Goal: Task Accomplishment & Management: Manage account settings

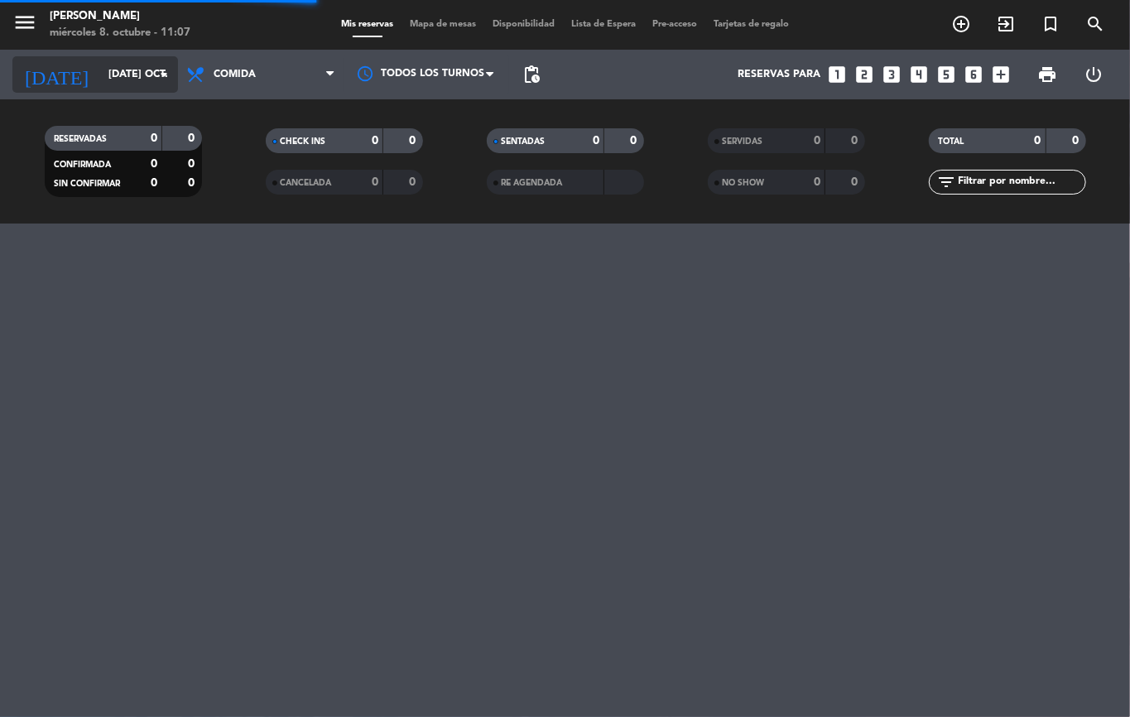
click at [100, 80] on input "[DATE] oct." at bounding box center [170, 74] width 140 height 28
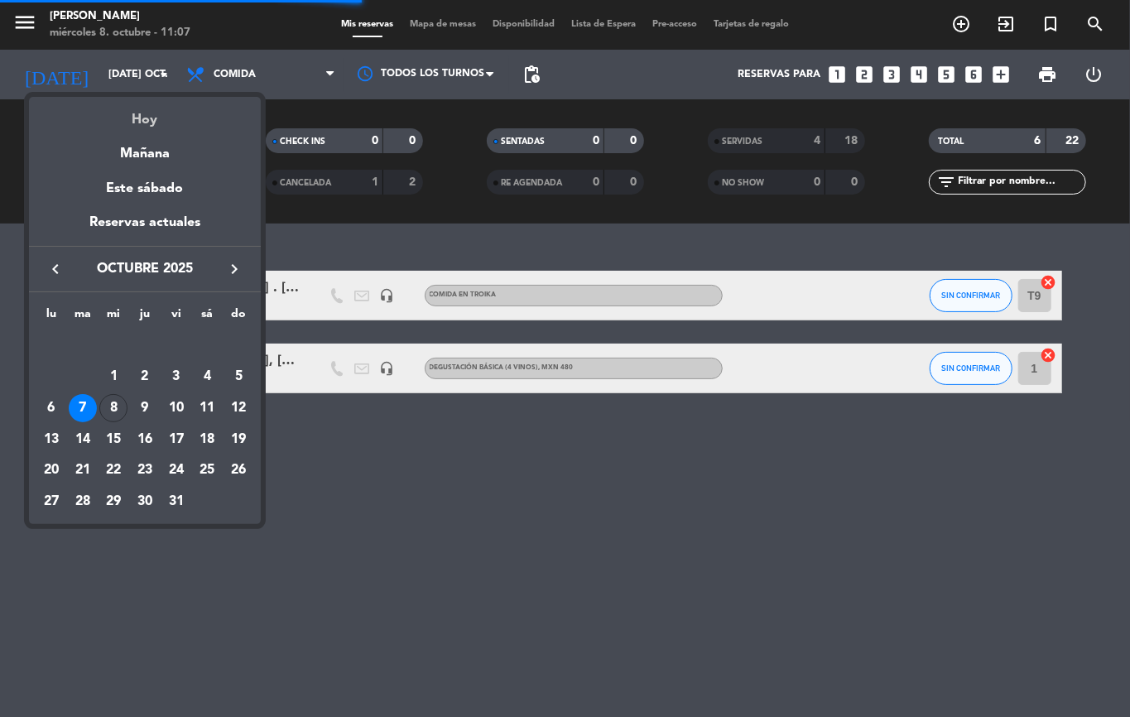
click at [143, 114] on div "Hoy" at bounding box center [145, 114] width 232 height 34
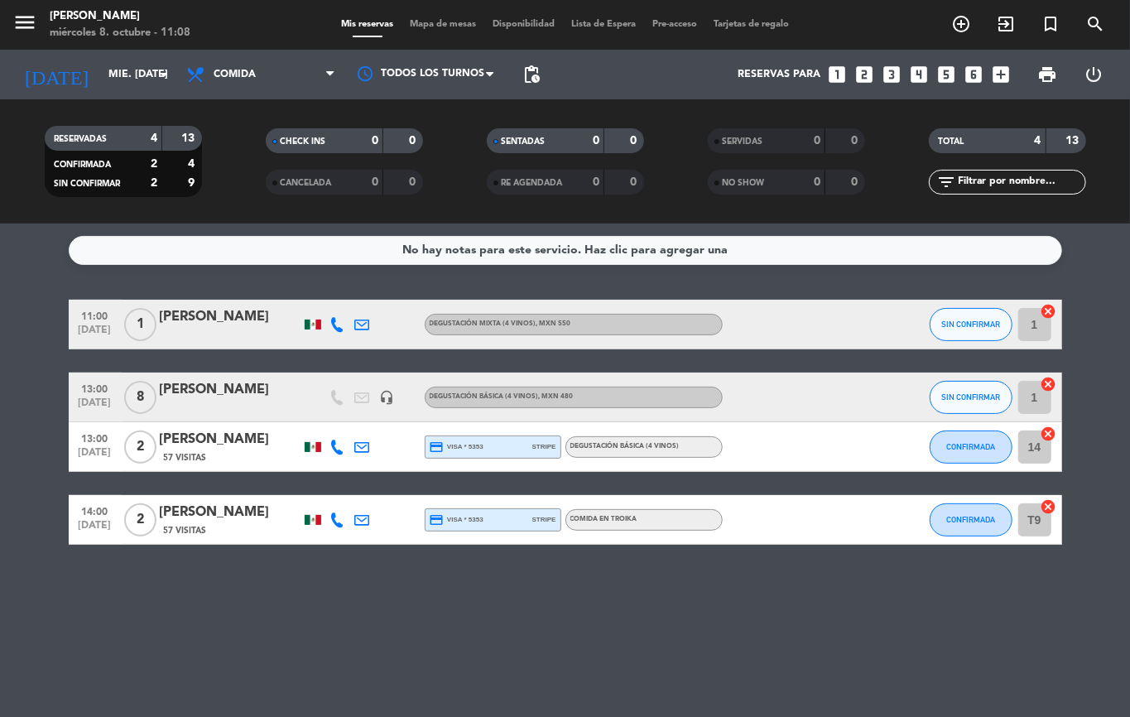
click at [229, 315] on div "[PERSON_NAME]" at bounding box center [230, 317] width 141 height 22
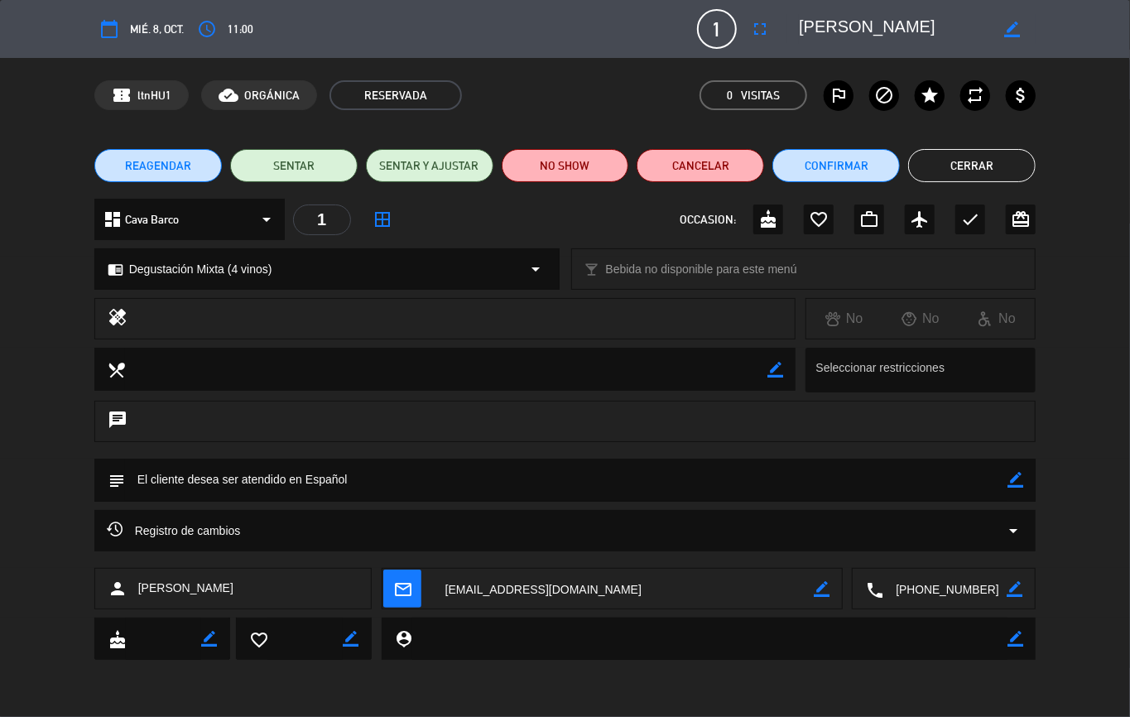
click at [960, 172] on button "Cerrar" at bounding box center [971, 165] width 127 height 33
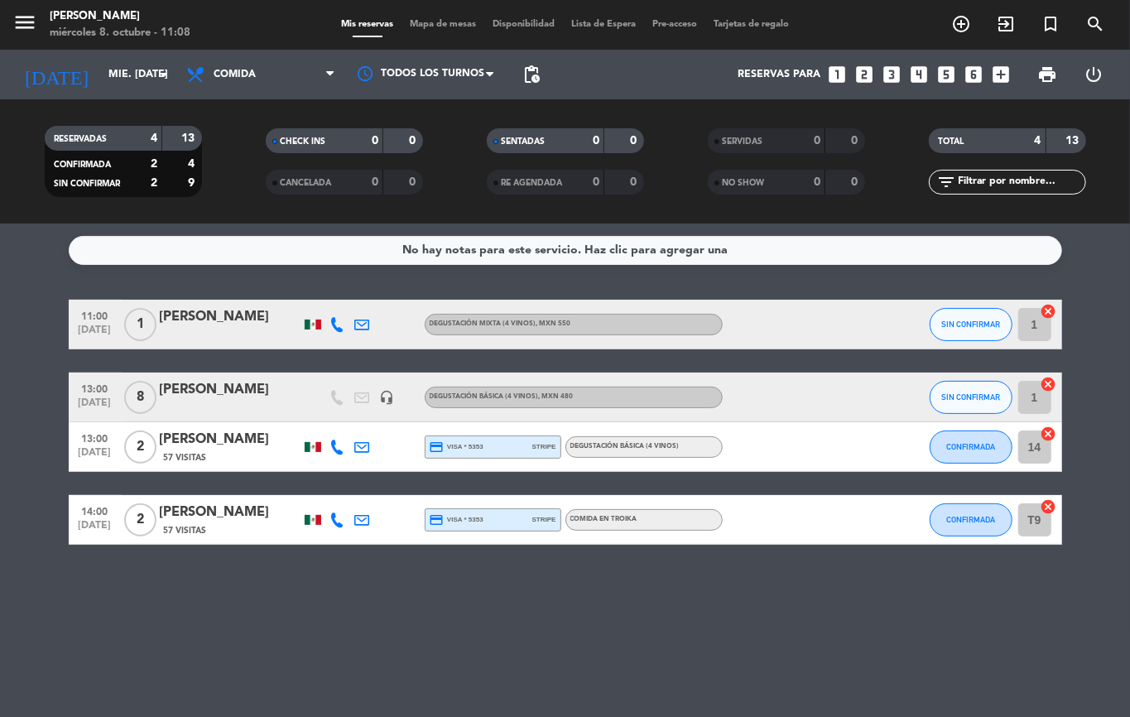
click at [388, 401] on icon "headset_mic" at bounding box center [387, 397] width 15 height 15
click at [143, 70] on input "mié. [DATE]" at bounding box center [170, 74] width 140 height 28
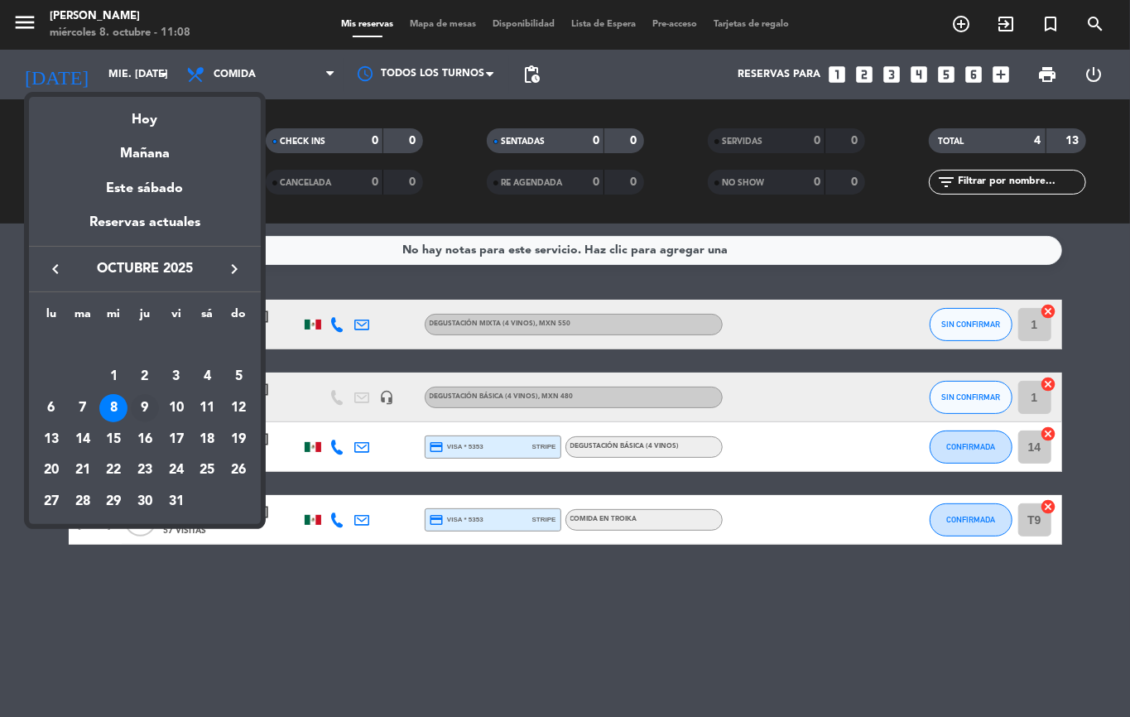
click at [142, 404] on div "9" at bounding box center [145, 408] width 28 height 28
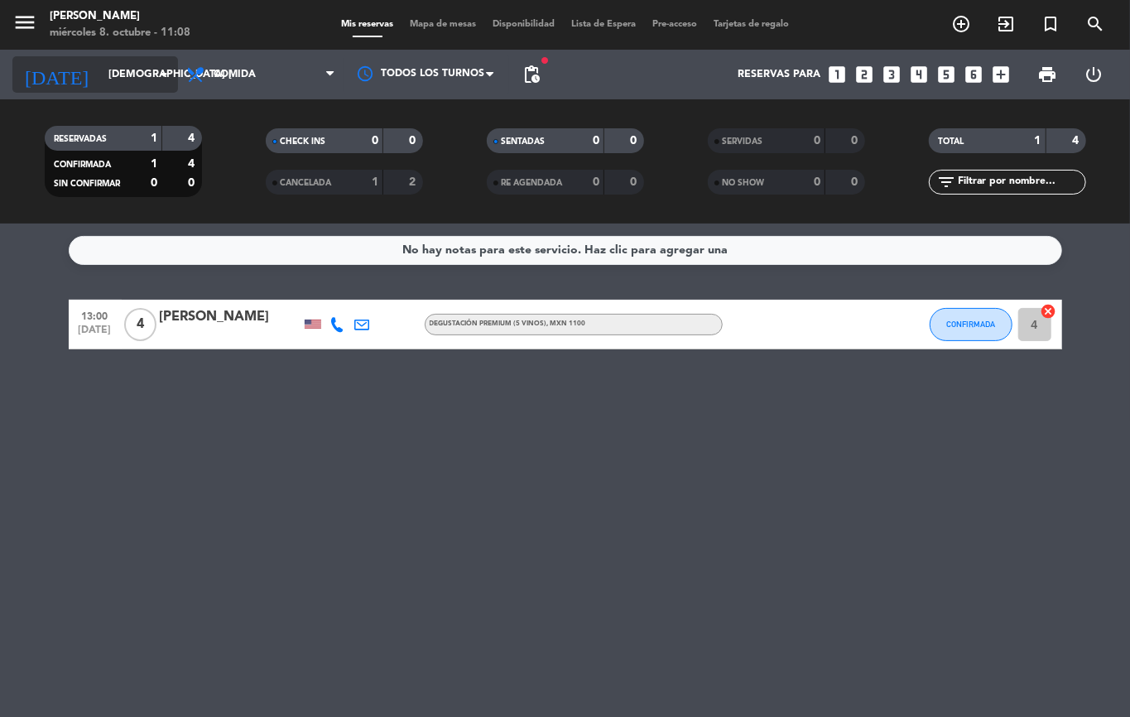
click at [100, 83] on input "[DEMOGRAPHIC_DATA] [DATE]" at bounding box center [170, 74] width 140 height 28
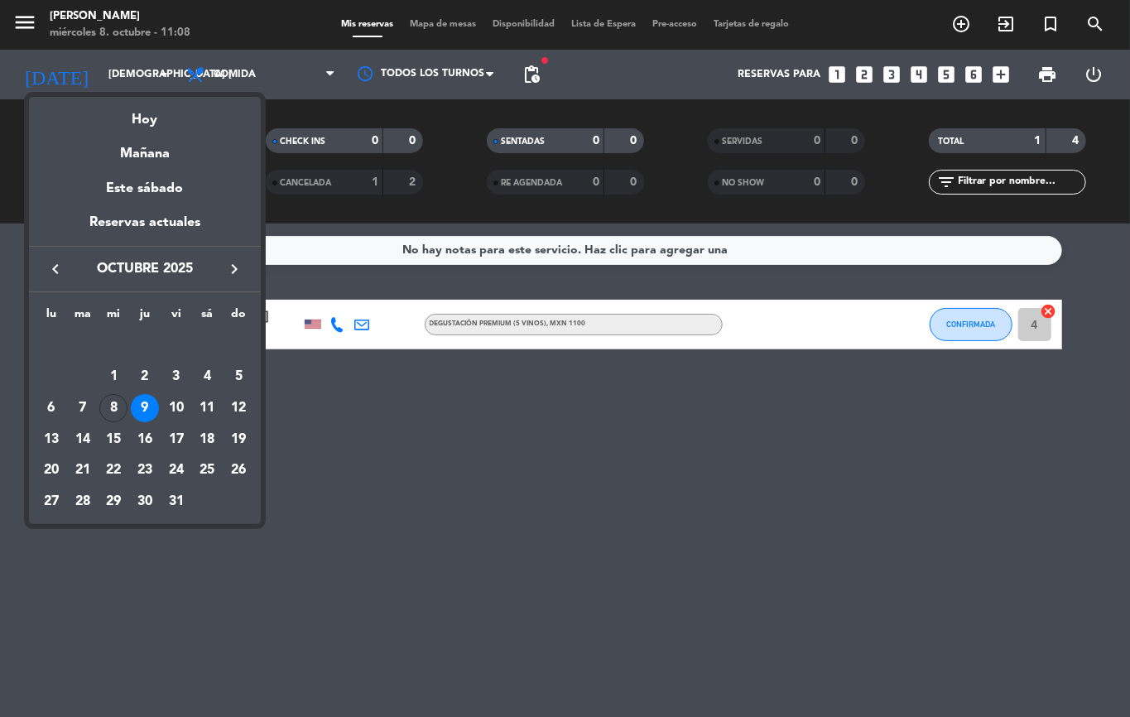
click at [97, 73] on div at bounding box center [565, 358] width 1130 height 717
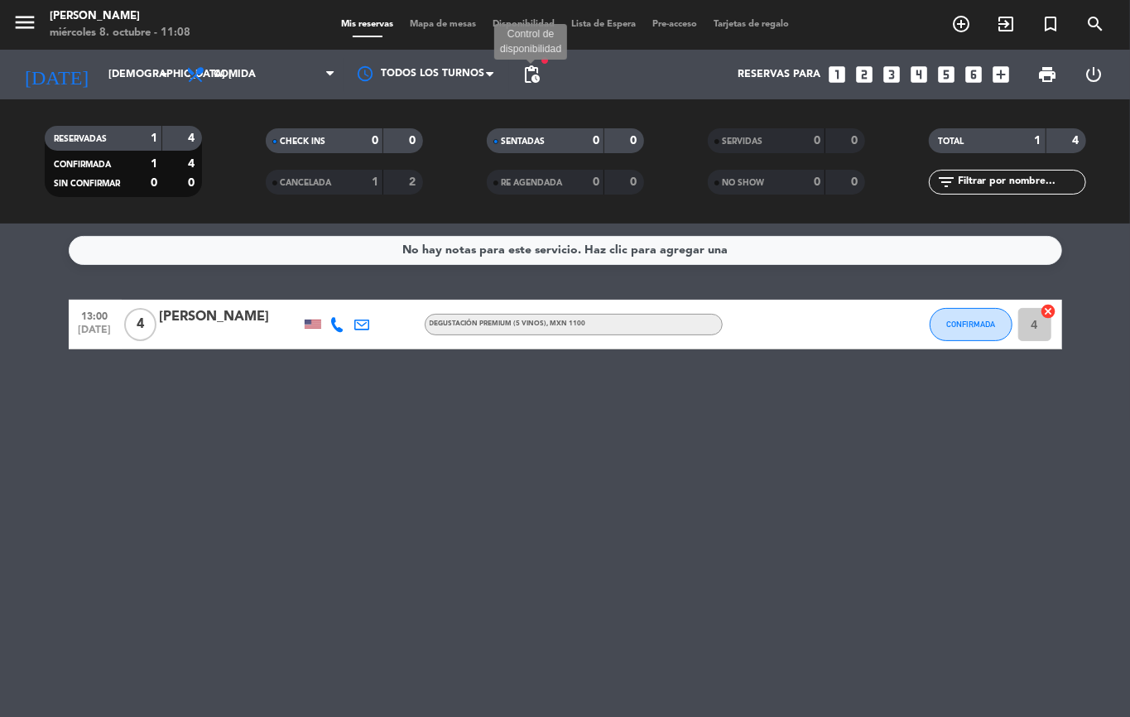
click at [528, 71] on span "pending_actions" at bounding box center [532, 75] width 20 height 20
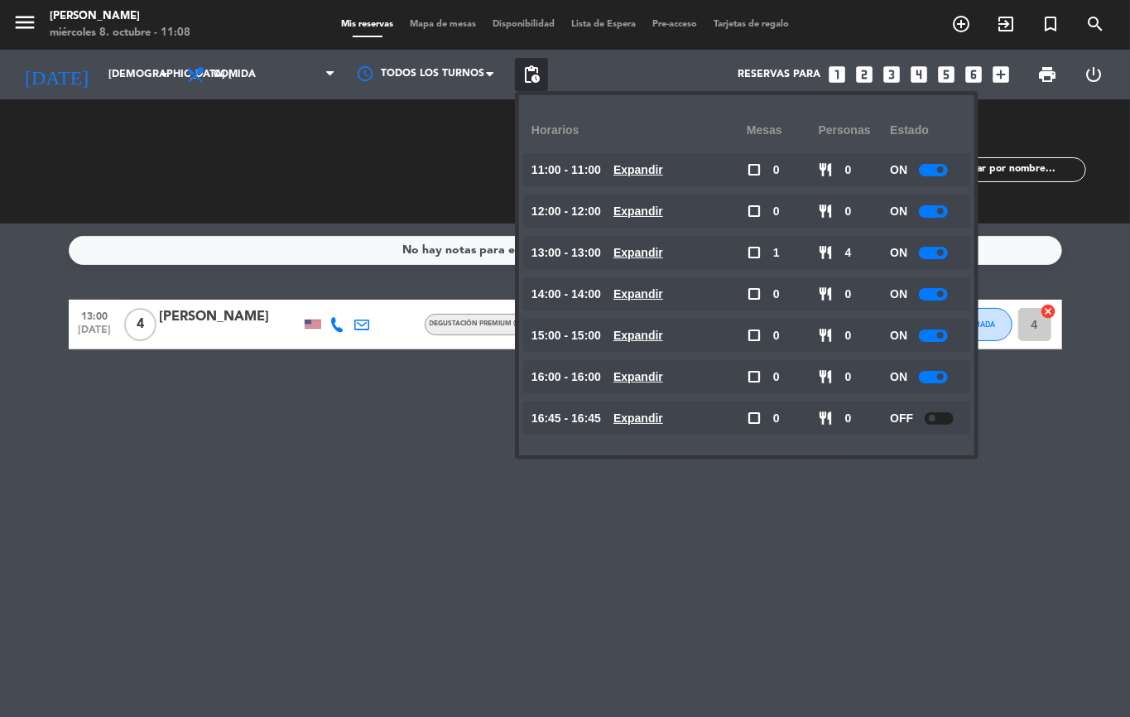
click at [947, 417] on div at bounding box center [939, 418] width 29 height 12
click at [540, 78] on span "pending_actions" at bounding box center [532, 75] width 20 height 20
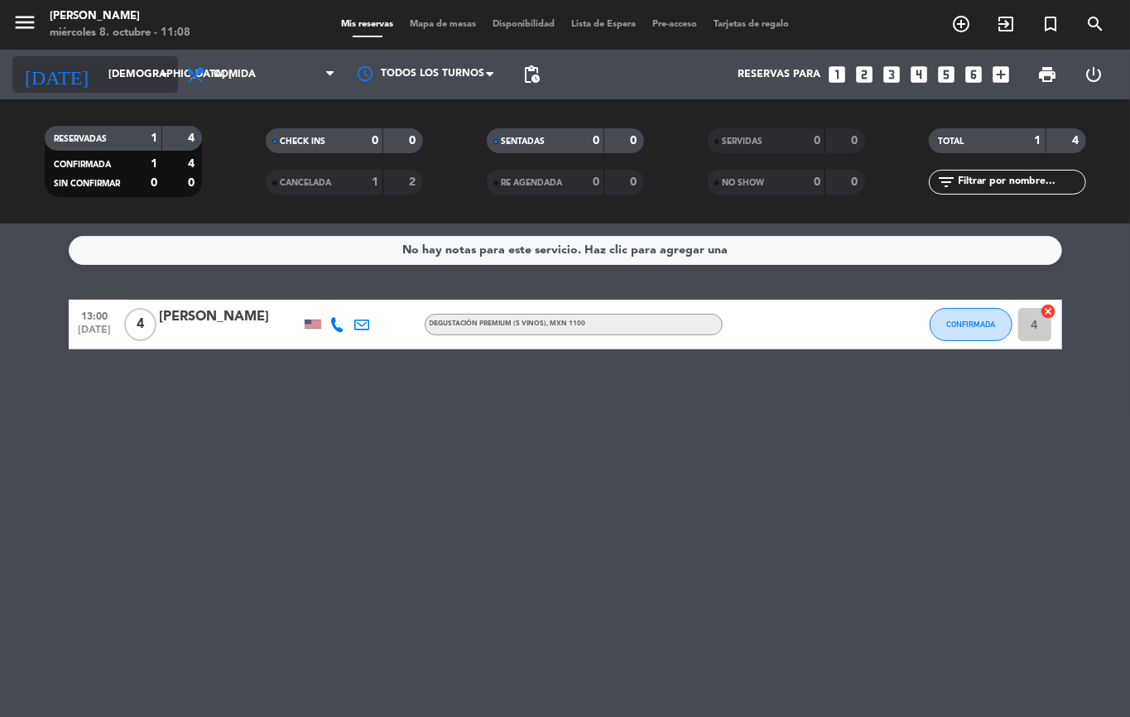
click at [100, 78] on input "[DEMOGRAPHIC_DATA] [DATE]" at bounding box center [170, 74] width 140 height 28
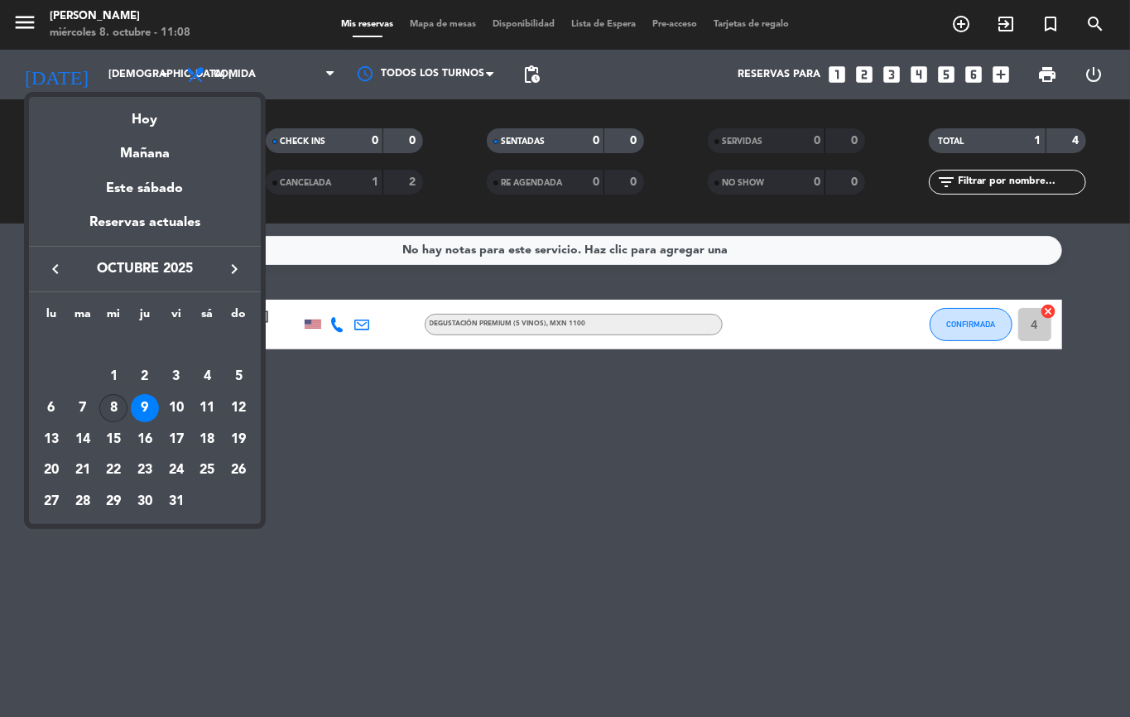
click at [103, 408] on div "8" at bounding box center [113, 408] width 28 height 28
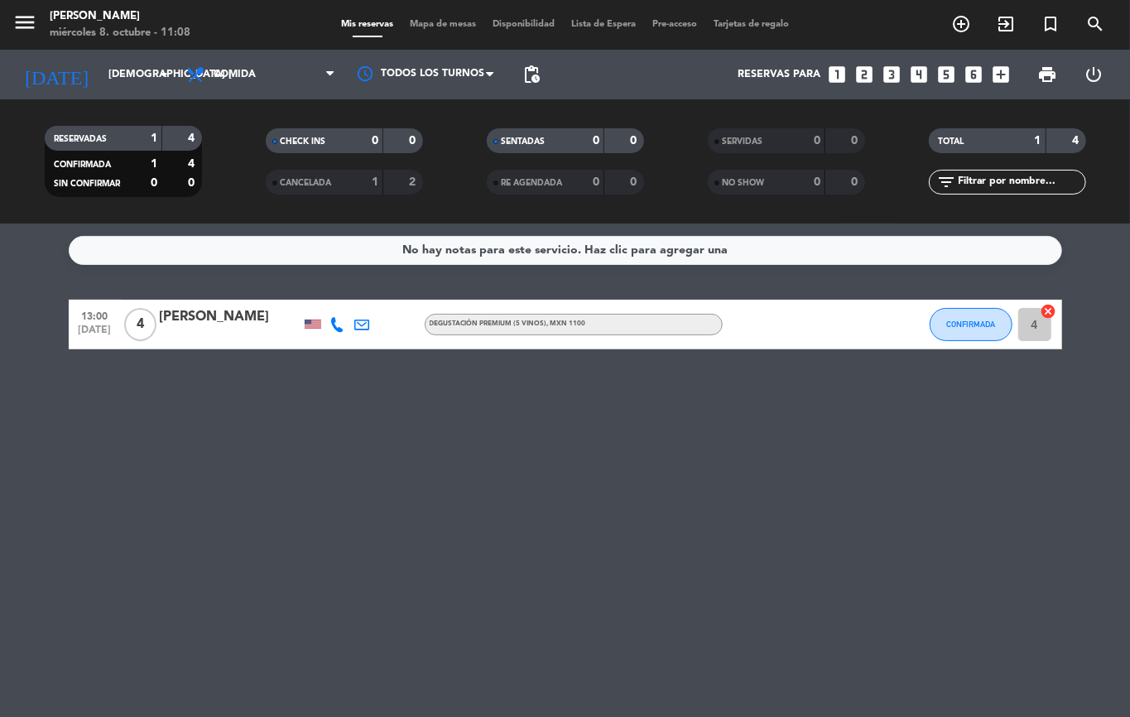
type input "mié. [DATE]"
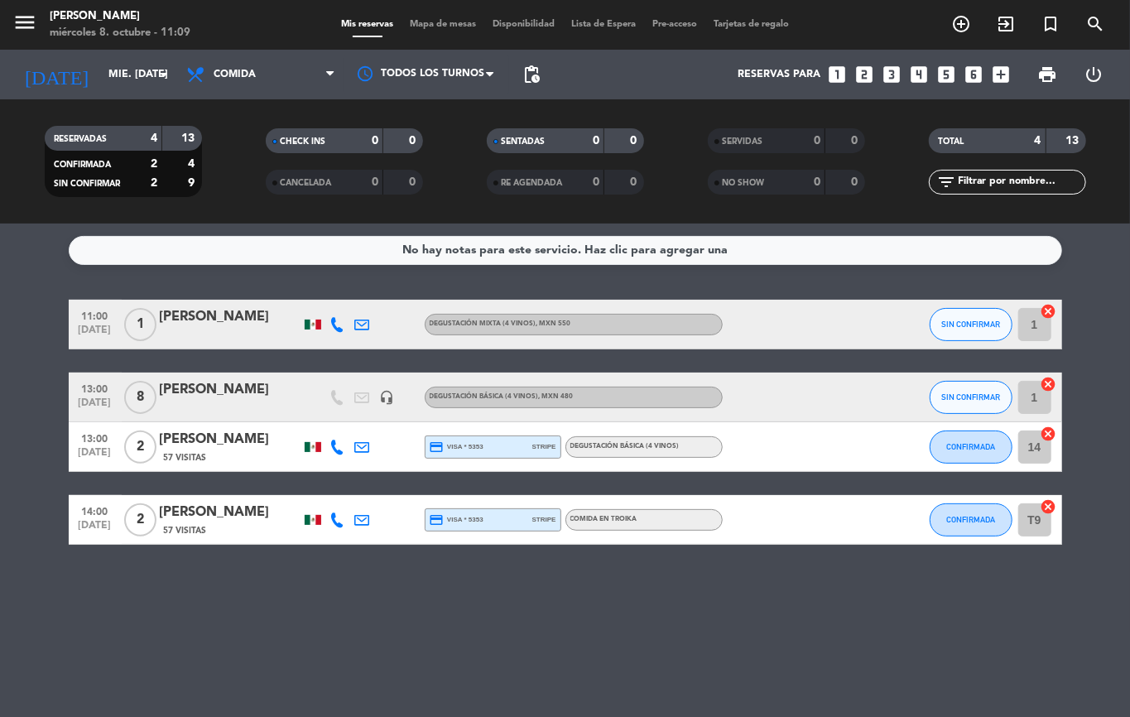
click at [389, 398] on icon "headset_mic" at bounding box center [387, 397] width 15 height 15
click at [382, 395] on icon "headset_mic" at bounding box center [387, 397] width 15 height 15
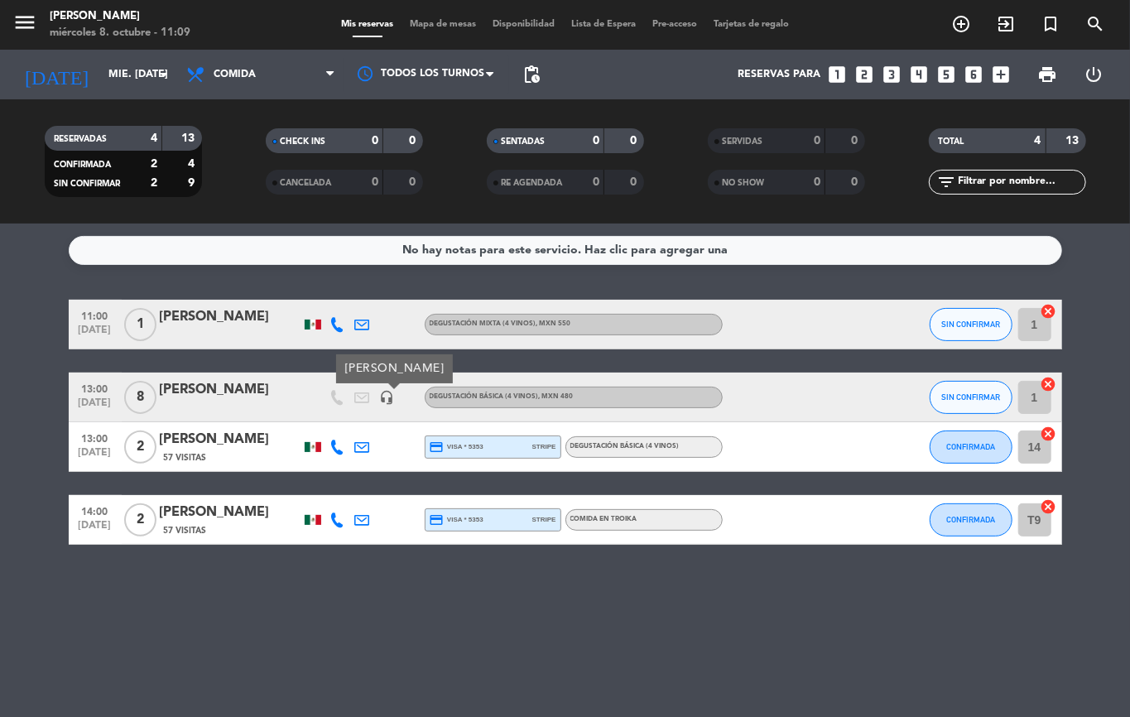
click at [391, 398] on icon "headset_mic" at bounding box center [387, 397] width 15 height 15
click at [388, 394] on icon "headset_mic" at bounding box center [387, 397] width 15 height 15
click at [389, 398] on icon "headset_mic" at bounding box center [387, 397] width 15 height 15
click at [388, 394] on icon "headset_mic" at bounding box center [387, 397] width 15 height 15
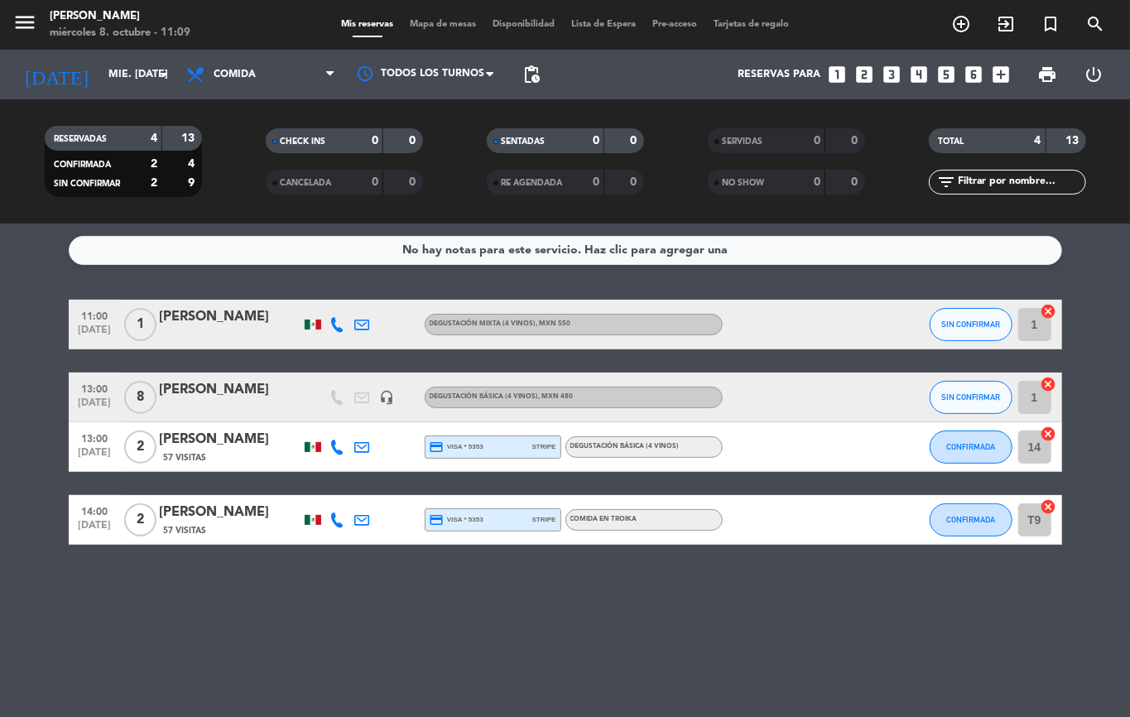
click at [388, 401] on icon "headset_mic" at bounding box center [387, 397] width 15 height 15
click at [229, 319] on div "[PERSON_NAME]" at bounding box center [230, 317] width 141 height 22
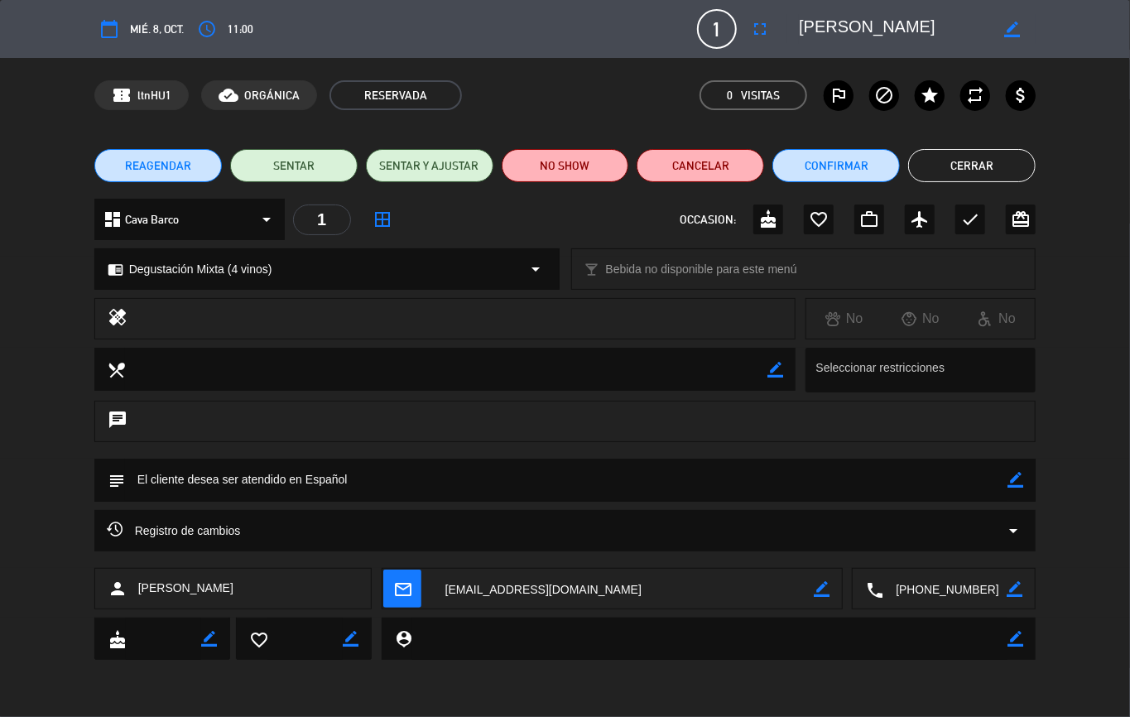
click at [992, 163] on button "Cerrar" at bounding box center [971, 165] width 127 height 33
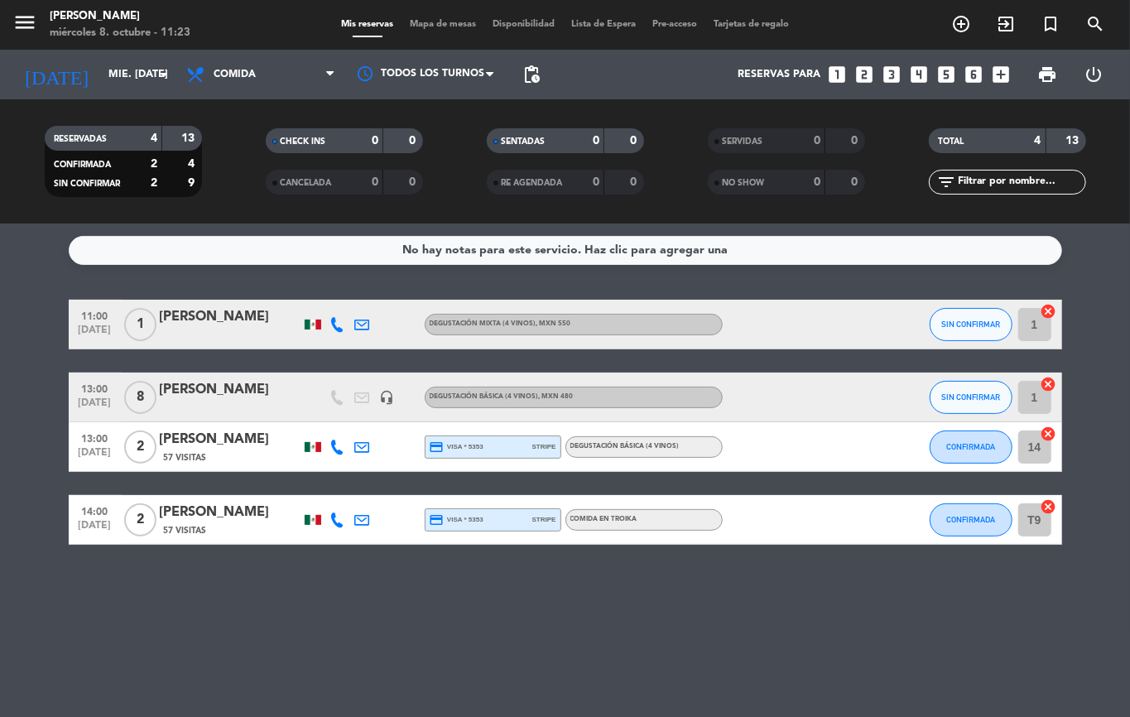
click at [262, 402] on div at bounding box center [230, 408] width 141 height 13
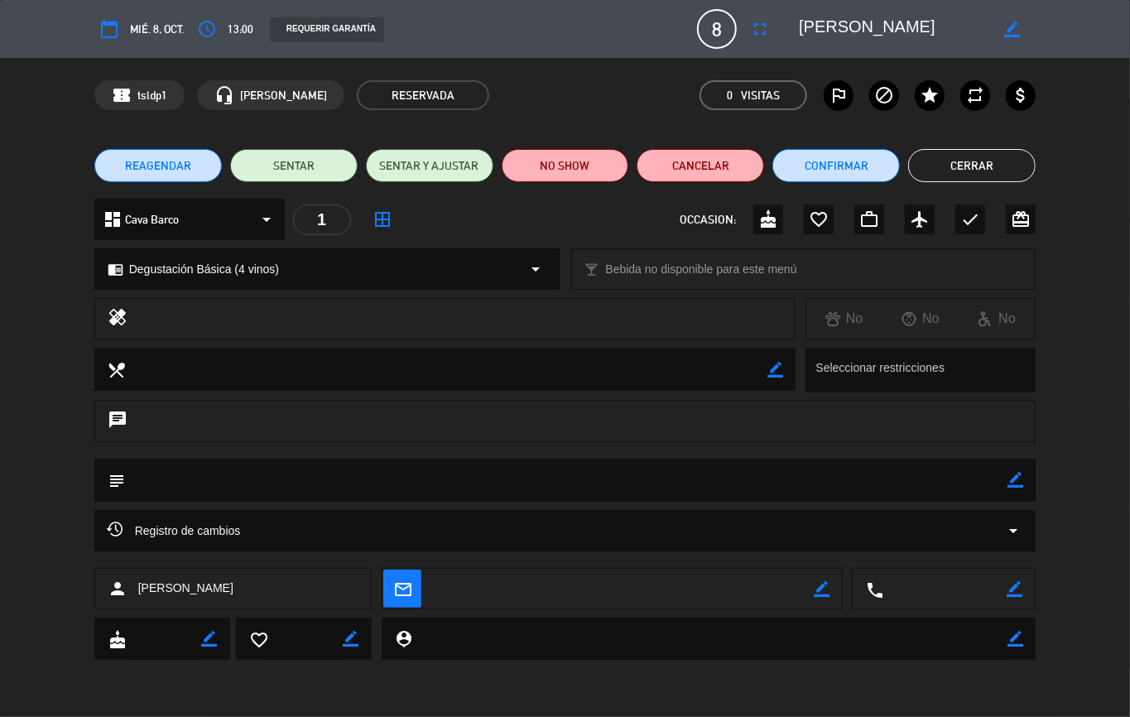
drag, startPoint x: 33, startPoint y: 366, endPoint x: 637, endPoint y: 389, distance: 604.8
click at [33, 371] on div "local_dining border_color Seleccionar restricciones" at bounding box center [565, 374] width 1130 height 53
click at [1129, 209] on div "dashboard Cava Barco arrow_drop_down 1 border_all OCCASION: cake favorite_borde…" at bounding box center [565, 228] width 1130 height 58
click at [1129, 260] on div "chrome_reader_mode Degustación Básica (4 vinos) arrow_drop_down local_bar Bebid…" at bounding box center [565, 277] width 1130 height 41
click at [1127, 266] on div "chrome_reader_mode Degustación Básica (4 vinos) arrow_drop_down local_bar Bebid…" at bounding box center [565, 277] width 1130 height 41
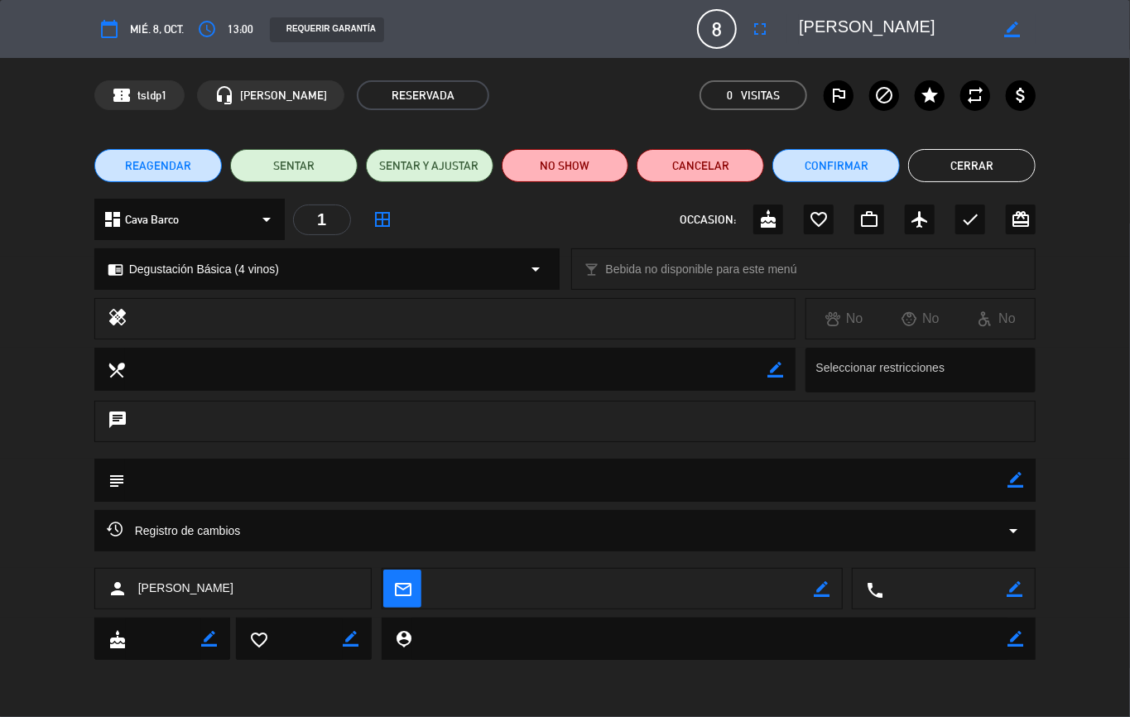
click at [1114, 252] on div "dashboard Cava Barco arrow_drop_down 1 border_all OCCASION: cake favorite_borde…" at bounding box center [565, 228] width 1130 height 58
click at [1114, 249] on div "dashboard Cava Barco arrow_drop_down 1 border_all OCCASION: cake favorite_borde…" at bounding box center [565, 228] width 1130 height 58
click at [1001, 174] on button "Cerrar" at bounding box center [971, 165] width 127 height 33
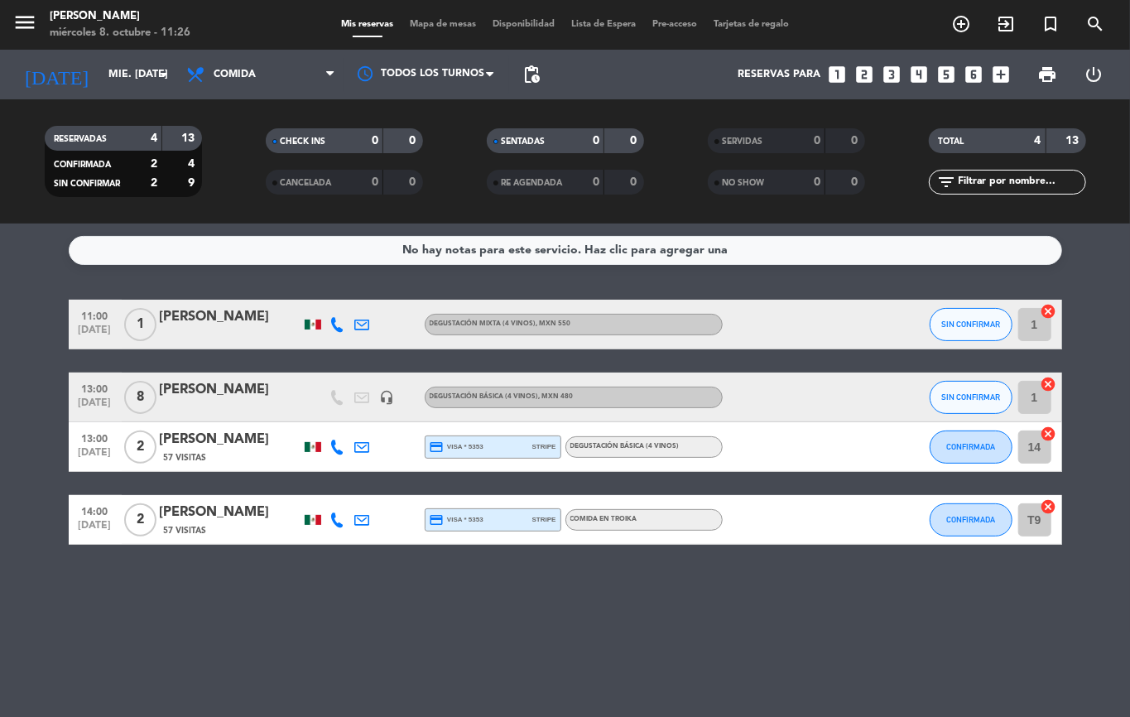
click at [659, 589] on div "No hay notas para este servicio. Haz clic para agregar una 11:00 [DATE] 1 [PERS…" at bounding box center [565, 470] width 1130 height 493
click at [1001, 17] on icon "exit_to_app" at bounding box center [1006, 24] width 20 height 20
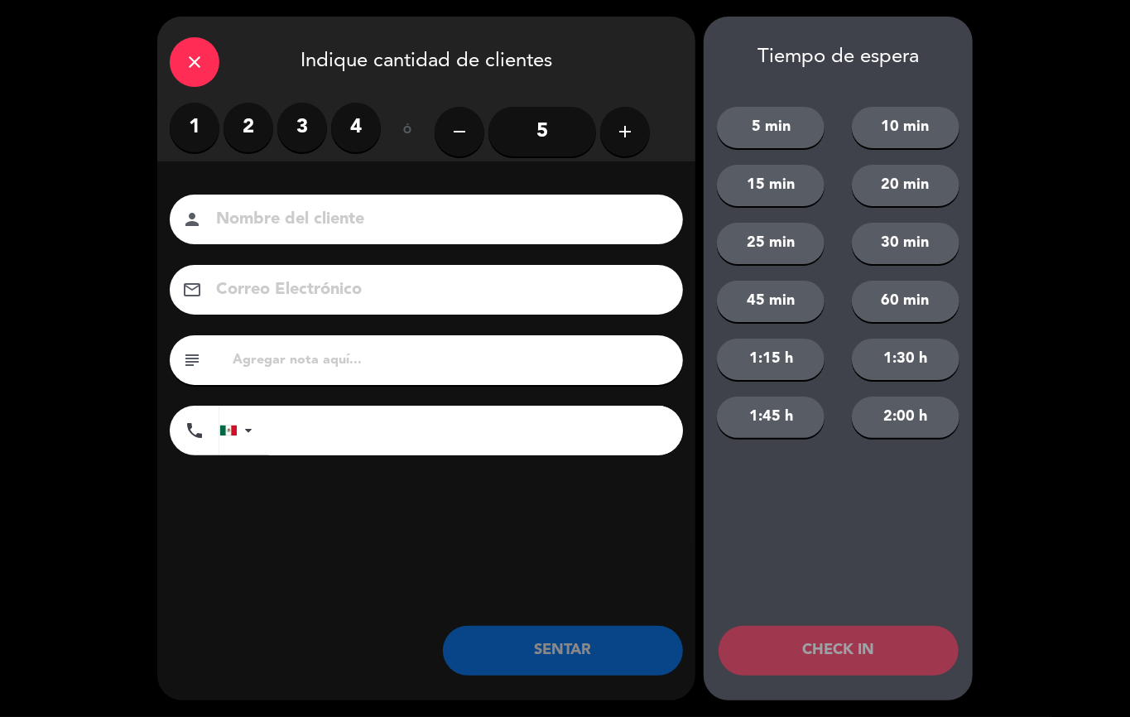
click at [236, 129] on label "2" at bounding box center [249, 128] width 50 height 50
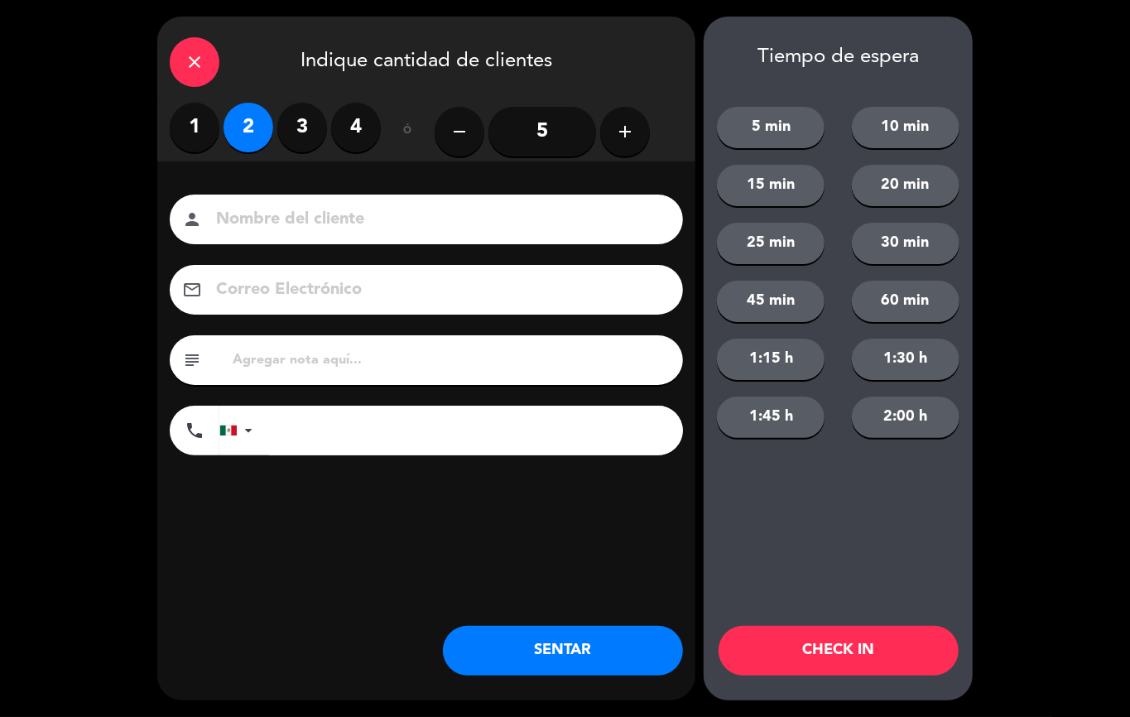
click at [599, 640] on button "SENTAR" at bounding box center [563, 651] width 240 height 50
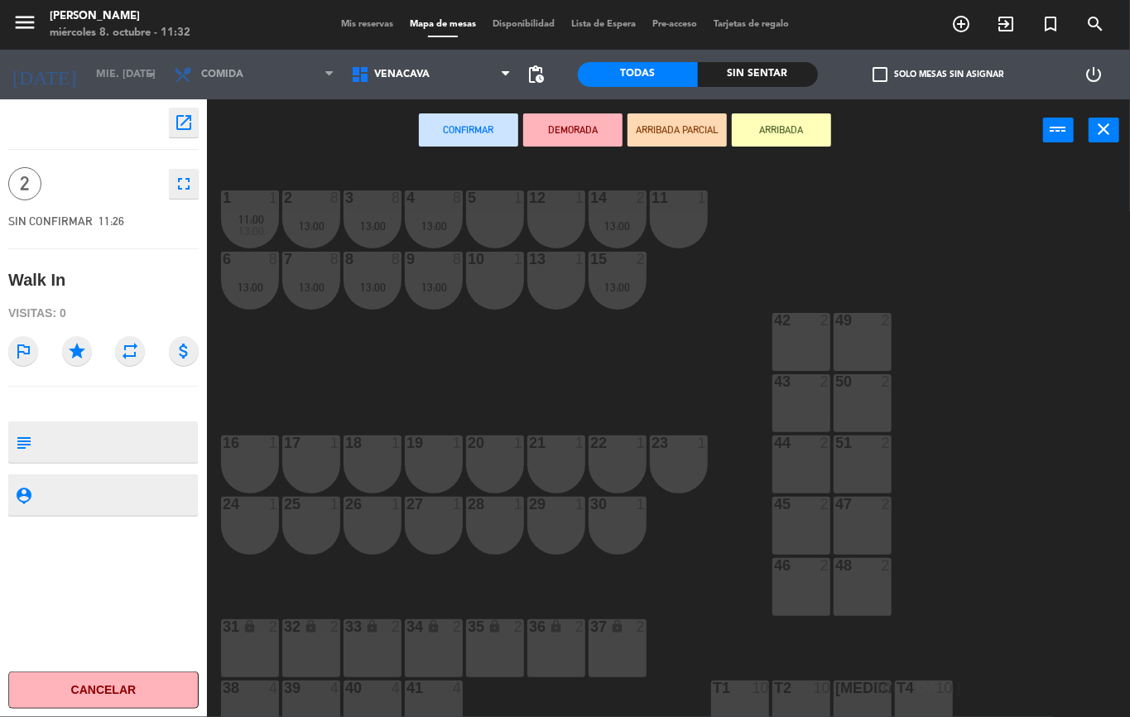
click at [663, 207] on div "11 1" at bounding box center [679, 219] width 58 height 58
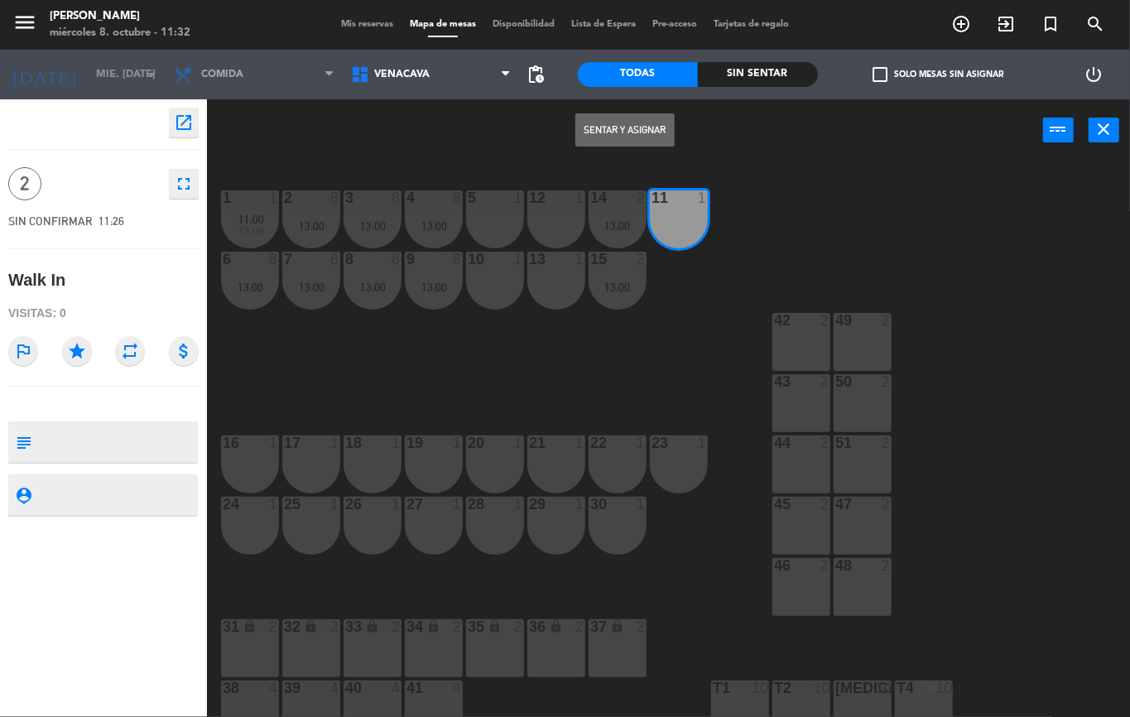
click at [640, 140] on button "Sentar y Asignar" at bounding box center [624, 129] width 99 height 33
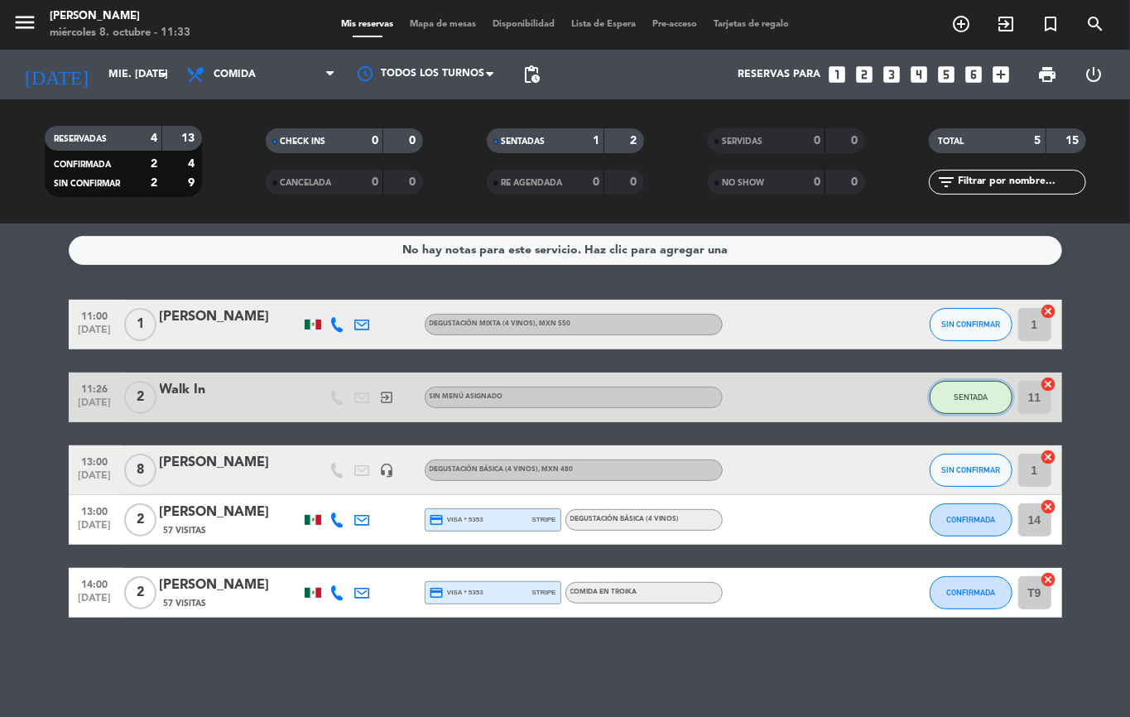
click at [974, 402] on button "SENTADA" at bounding box center [971, 397] width 83 height 33
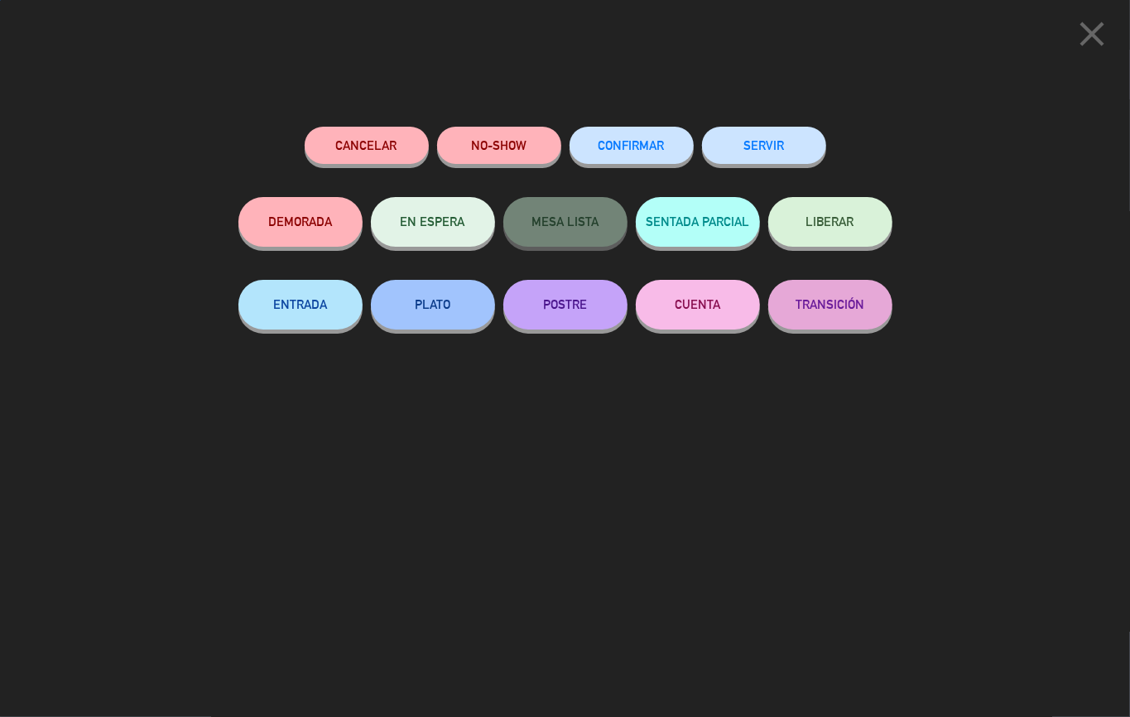
click at [799, 160] on button "SERVIR" at bounding box center [764, 145] width 124 height 37
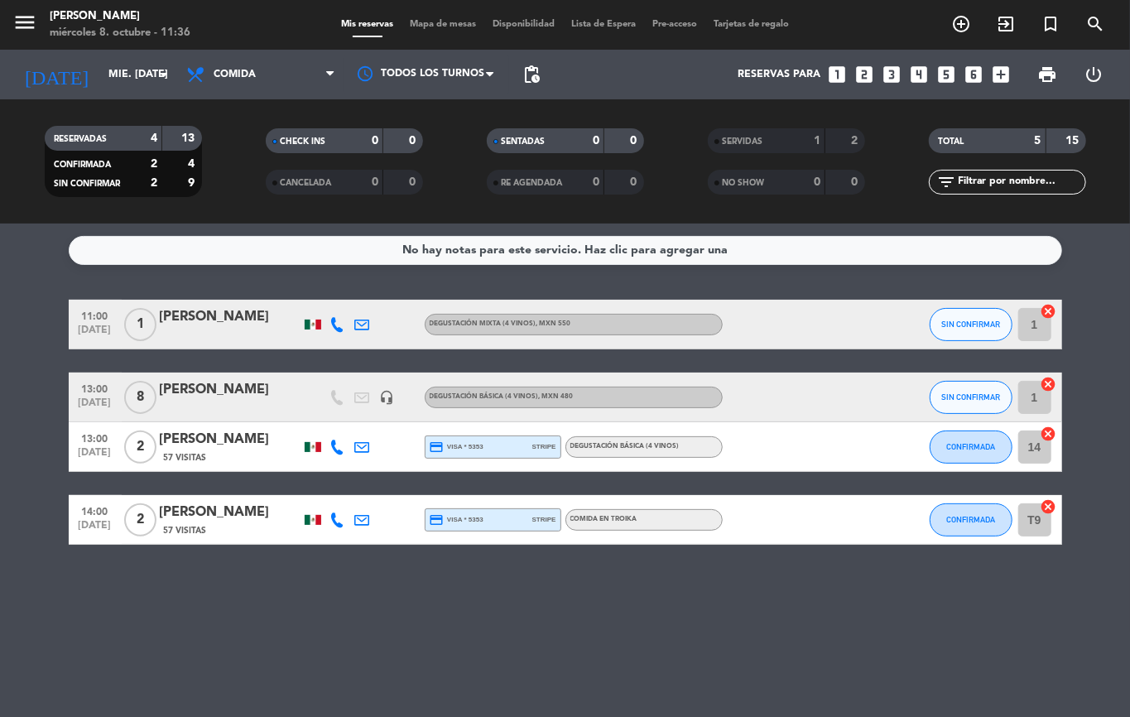
drag, startPoint x: 129, startPoint y: 596, endPoint x: 133, endPoint y: 584, distance: 13.1
click at [133, 586] on div "No hay notas para este servicio. Haz clic para agregar una 11:00 [DATE] 1 [PERS…" at bounding box center [565, 470] width 1130 height 493
click at [30, 512] on bookings-row "11:00 [DATE] 1 [PERSON_NAME] Degustación Mixta (4 vinos) , MXN 550 SIN CONFIRMA…" at bounding box center [565, 422] width 1130 height 245
click at [121, 613] on div "No hay notas para este servicio. Haz clic para agregar una 11:00 [DATE] 1 [PERS…" at bounding box center [565, 470] width 1130 height 493
click at [1111, 544] on bookings-row "11:00 [DATE] 1 [PERSON_NAME] Degustación Mixta (4 vinos) , MXN 550 SIN CONFIRMA…" at bounding box center [565, 422] width 1130 height 245
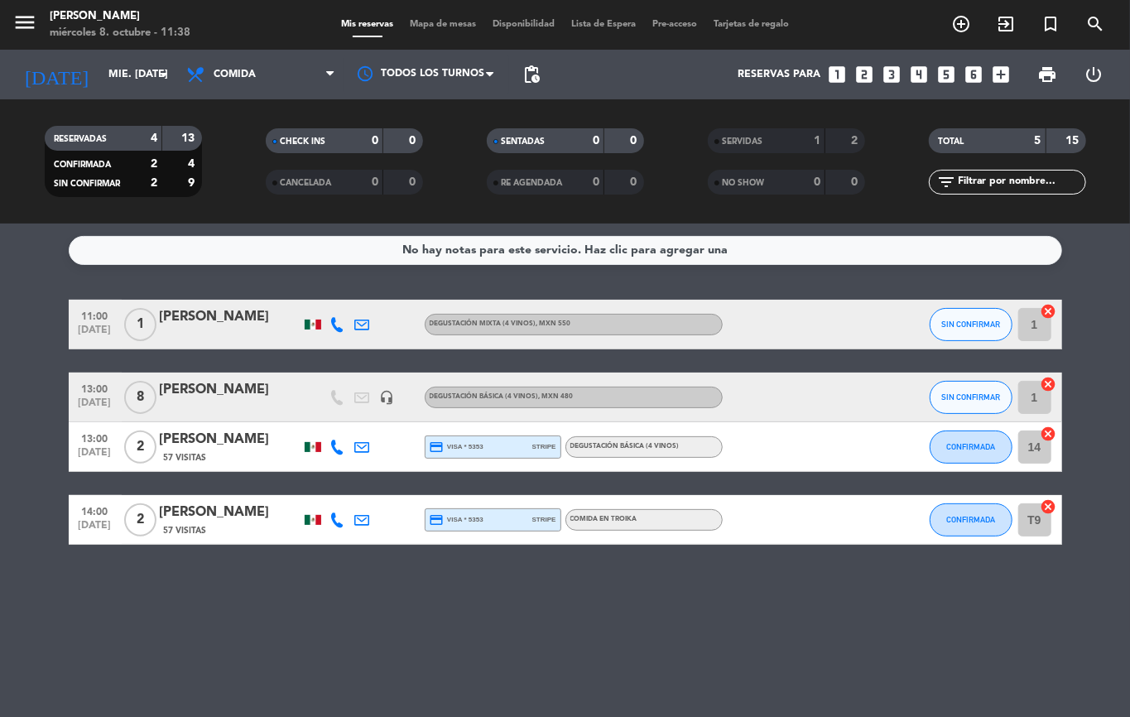
click at [0, 323] on bookings-row "11:00 [DATE] 1 [PERSON_NAME] Degustación Mixta (4 vinos) , MXN 550 SIN CONFIRMA…" at bounding box center [565, 422] width 1130 height 245
click at [394, 604] on div "No hay notas para este servicio. Haz clic para agregar una 11:00 [DATE] 1 [PERS…" at bounding box center [565, 470] width 1130 height 493
click at [926, 643] on div "No hay notas para este servicio. Haz clic para agregar una 11:00 [DATE] 1 [PERS…" at bounding box center [565, 470] width 1130 height 493
drag, startPoint x: 1129, startPoint y: 719, endPoint x: 992, endPoint y: 609, distance: 175.6
click at [1117, 716] on html "close × [PERSON_NAME] × chrome_reader_mode Listado de Reservas account_box Clie…" at bounding box center [565, 358] width 1130 height 717
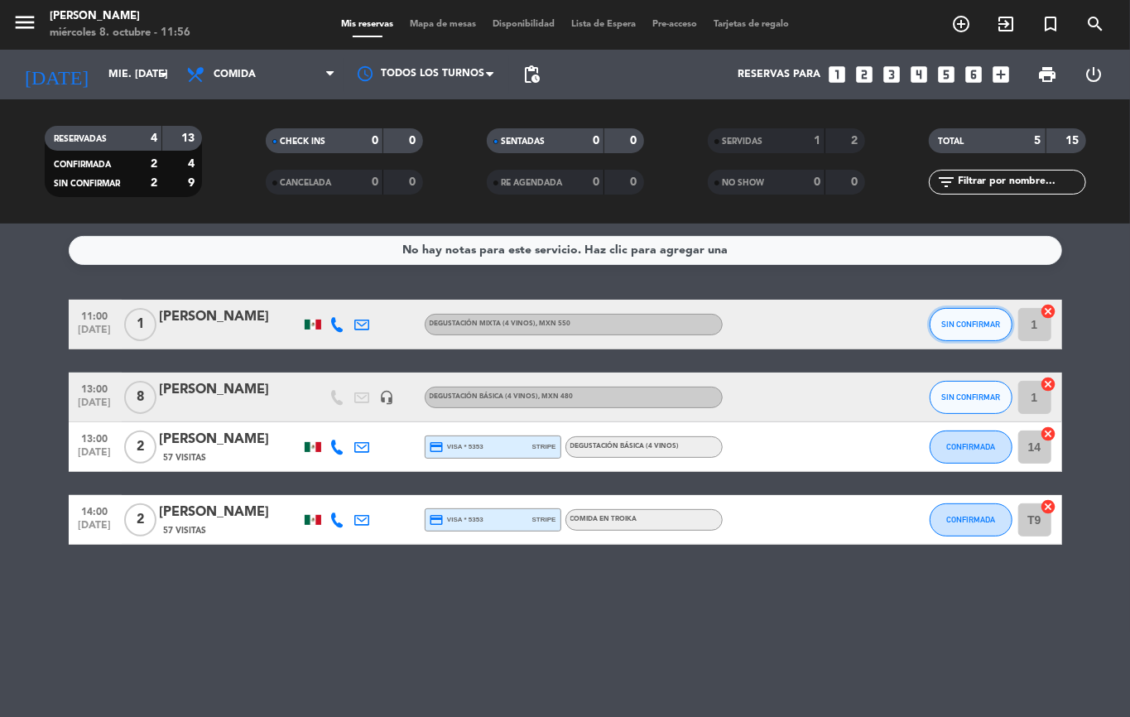
click at [984, 330] on button "SIN CONFIRMAR" at bounding box center [971, 324] width 83 height 33
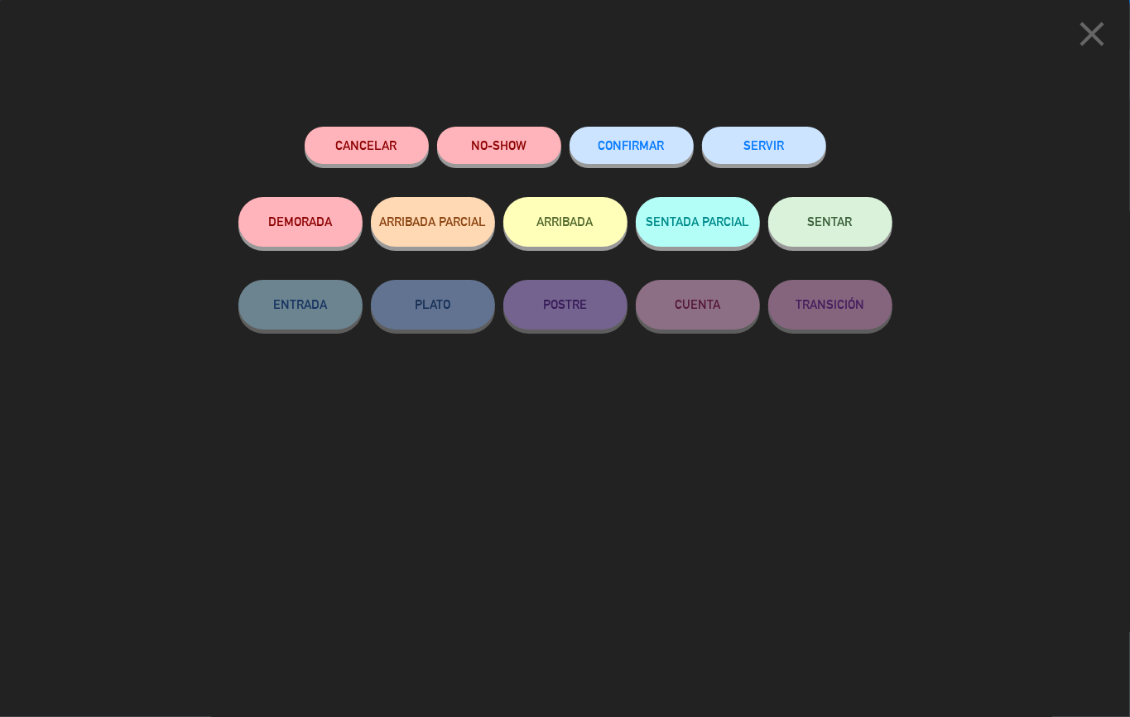
click at [775, 157] on button "SERVIR" at bounding box center [764, 145] width 124 height 37
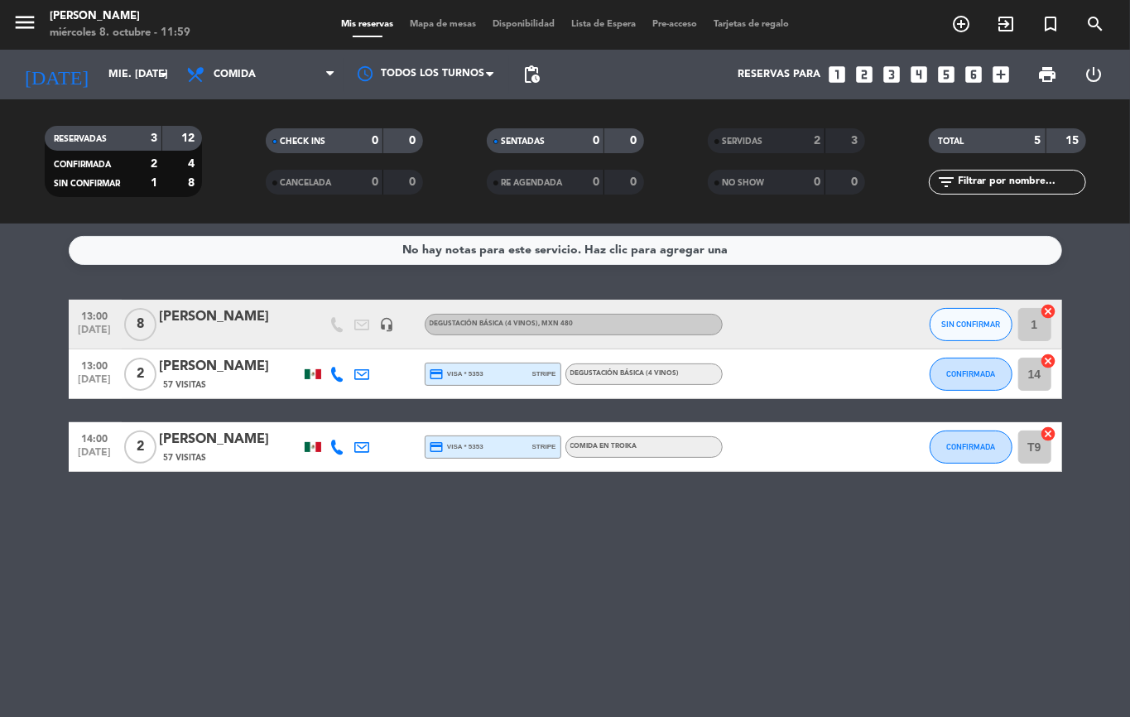
click at [11, 435] on bookings-row "13:00 [DATE] 8 [PERSON_NAME] headset_mic Degustación Básica (4 vinos) , MXN 480…" at bounding box center [565, 386] width 1130 height 172
click at [584, 633] on div "No hay notas para este servicio. Haz clic para agregar una 13:00 [DATE] 8 [PERS…" at bounding box center [565, 470] width 1130 height 493
click at [1032, 617] on div "No hay notas para este servicio. Haz clic para agregar una 13:00 [DATE] 8 [PERS…" at bounding box center [565, 470] width 1130 height 493
click at [591, 690] on div "No hay notas para este servicio. Haz clic para agregar una 13:00 [DATE] 8 [PERS…" at bounding box center [565, 470] width 1130 height 493
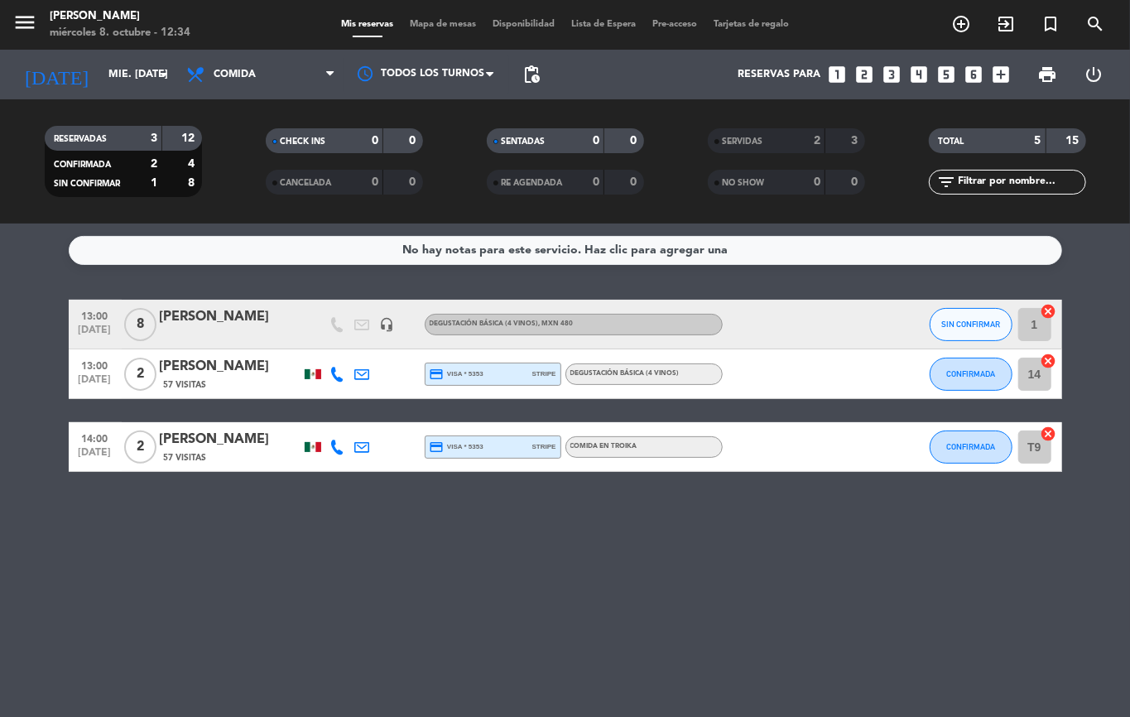
click at [593, 689] on div "No hay notas para este servicio. Haz clic para agregar una 13:00 [DATE] 8 [PERS…" at bounding box center [565, 470] width 1130 height 493
click at [594, 689] on div "No hay notas para este servicio. Haz clic para agregar una 13:00 [DATE] 8 [PERS…" at bounding box center [565, 470] width 1130 height 493
click at [596, 689] on div "No hay notas para este servicio. Haz clic para agregar una 13:00 [DATE] 8 [PERS…" at bounding box center [565, 470] width 1130 height 493
click at [461, 613] on div "No hay notas para este servicio. Haz clic para agregar una 13:00 [DATE] 8 [PERS…" at bounding box center [565, 470] width 1130 height 493
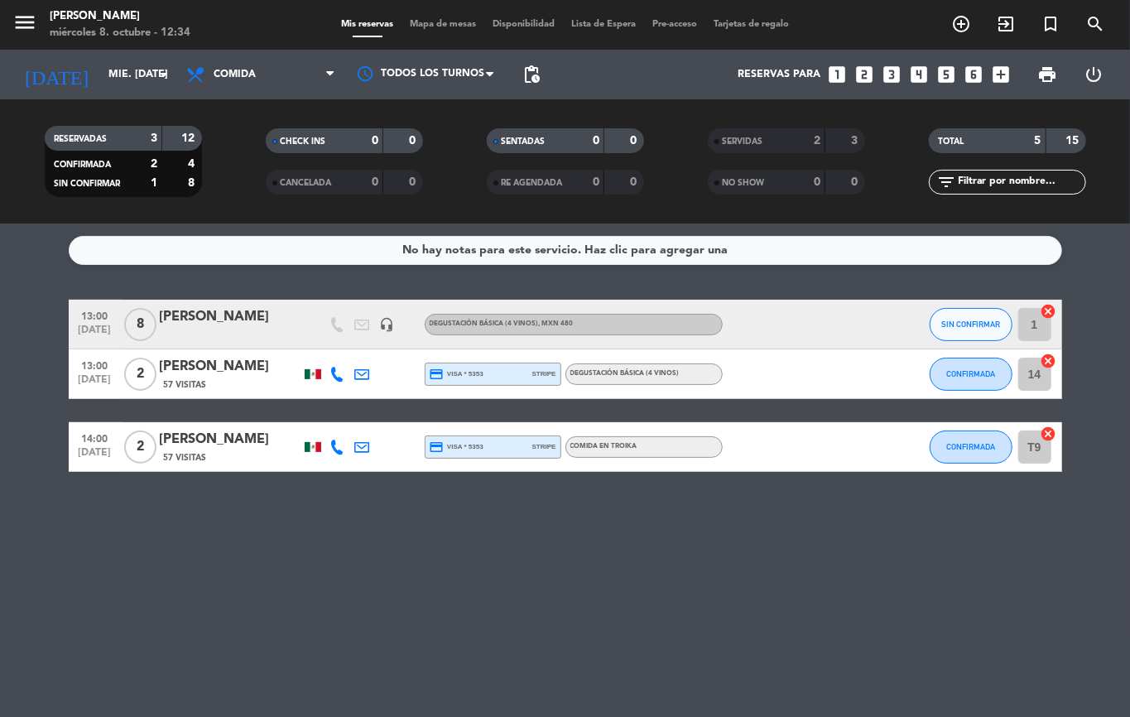
click at [462, 613] on div "No hay notas para este servicio. Haz clic para agregar una 13:00 [DATE] 8 [PERS…" at bounding box center [565, 470] width 1130 height 493
drag, startPoint x: 462, startPoint y: 613, endPoint x: 464, endPoint y: 621, distance: 8.6
click at [462, 619] on div "No hay notas para este servicio. Haz clic para agregar una 13:00 [DATE] 8 [PERS…" at bounding box center [565, 470] width 1130 height 493
click at [464, 621] on div "No hay notas para este servicio. Haz clic para agregar una 13:00 [DATE] 8 [PERS…" at bounding box center [565, 470] width 1130 height 493
click at [358, 566] on div "No hay notas para este servicio. Haz clic para agregar una 13:00 [DATE] 8 [PERS…" at bounding box center [565, 470] width 1130 height 493
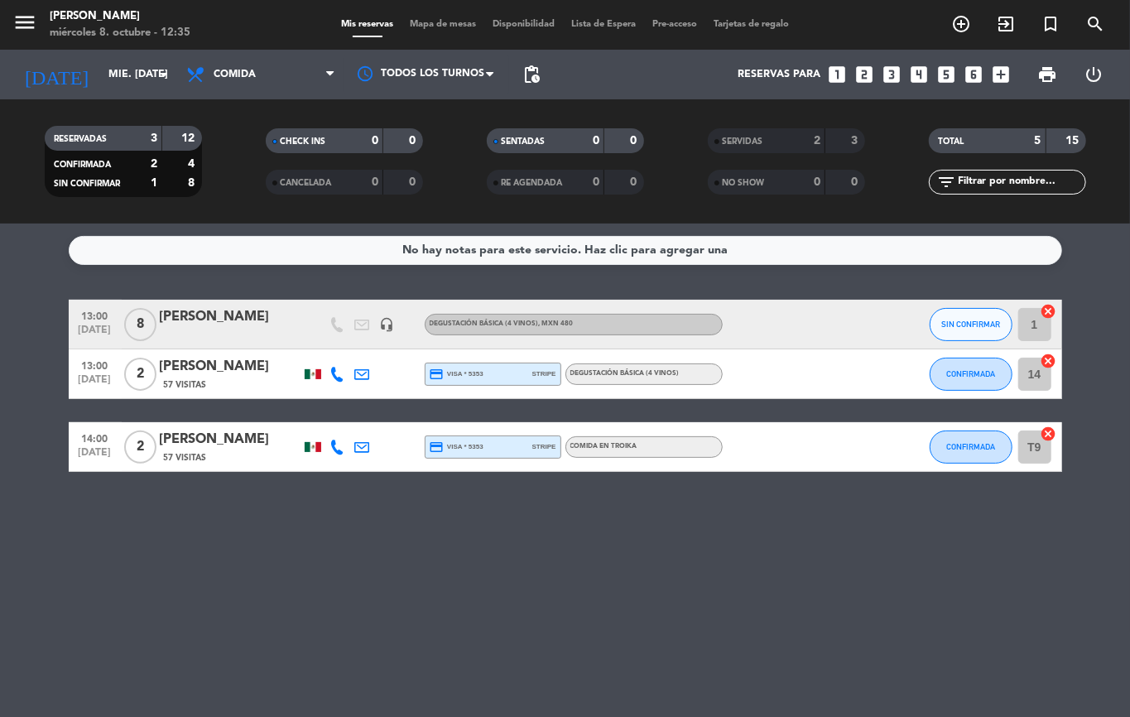
click at [358, 566] on div "No hay notas para este servicio. Haz clic para agregar una 13:00 [DATE] 8 [PERS…" at bounding box center [565, 470] width 1130 height 493
click at [977, 385] on button "CONFIRMADA" at bounding box center [971, 374] width 83 height 33
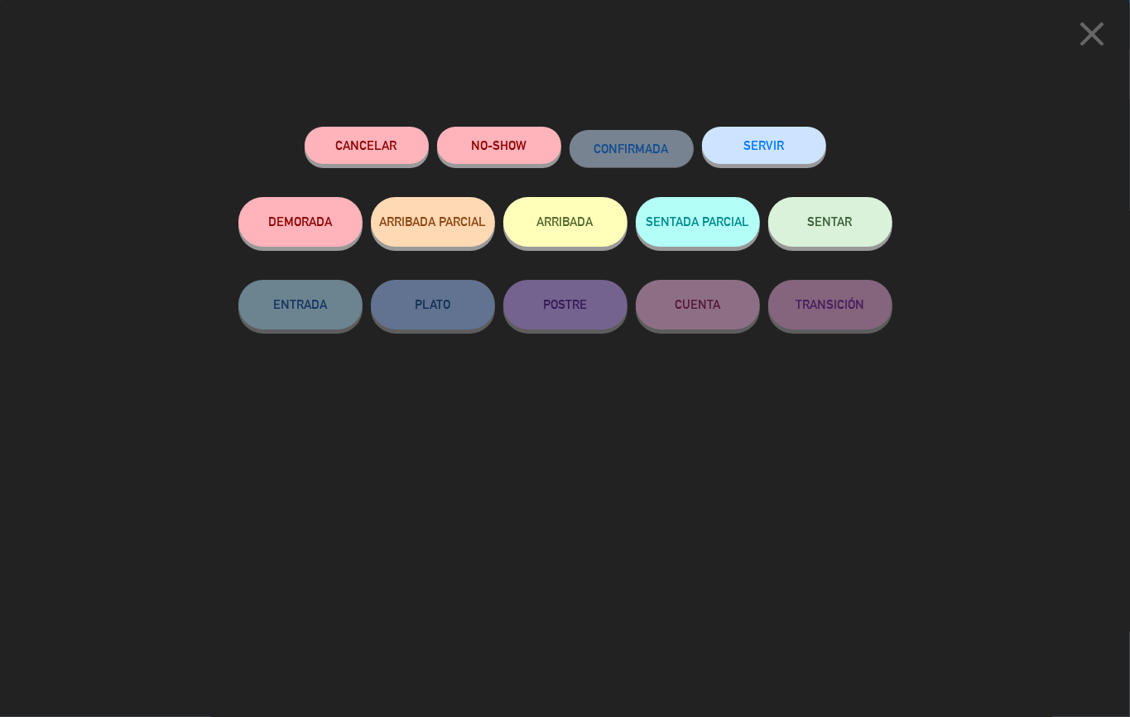
click at [757, 147] on button "SERVIR" at bounding box center [764, 145] width 124 height 37
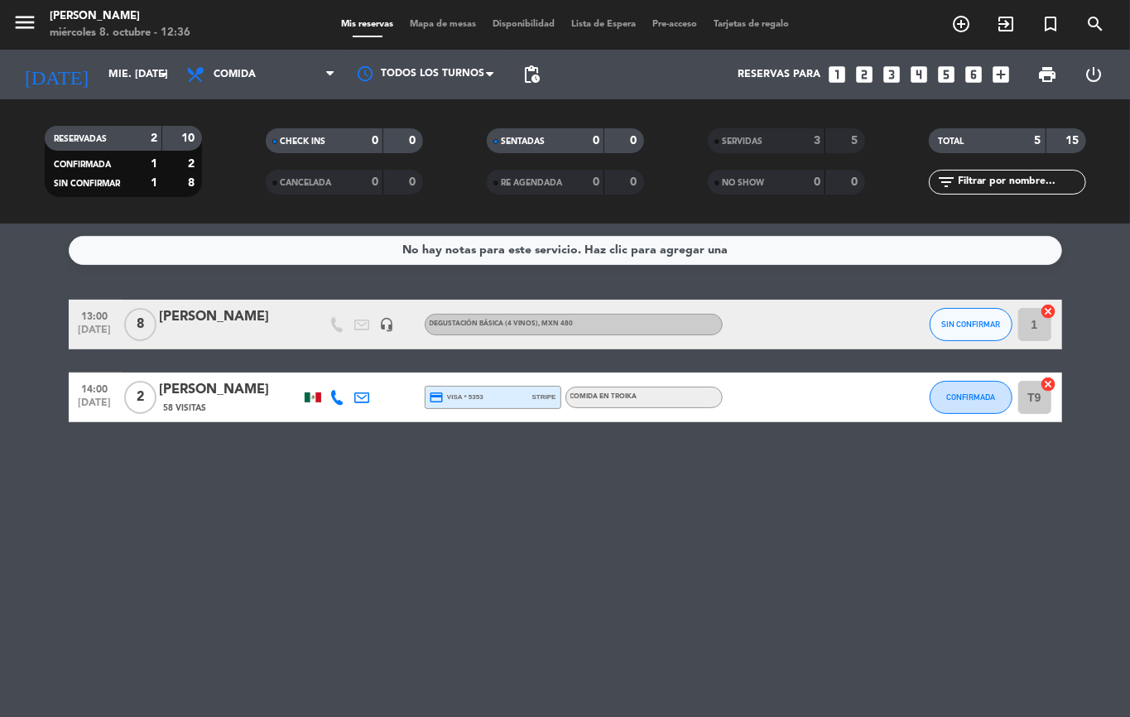
click at [746, 153] on div "SERVIDAS 3 5" at bounding box center [786, 148] width 221 height 41
click at [749, 150] on div "SERVIDAS" at bounding box center [750, 141] width 76 height 19
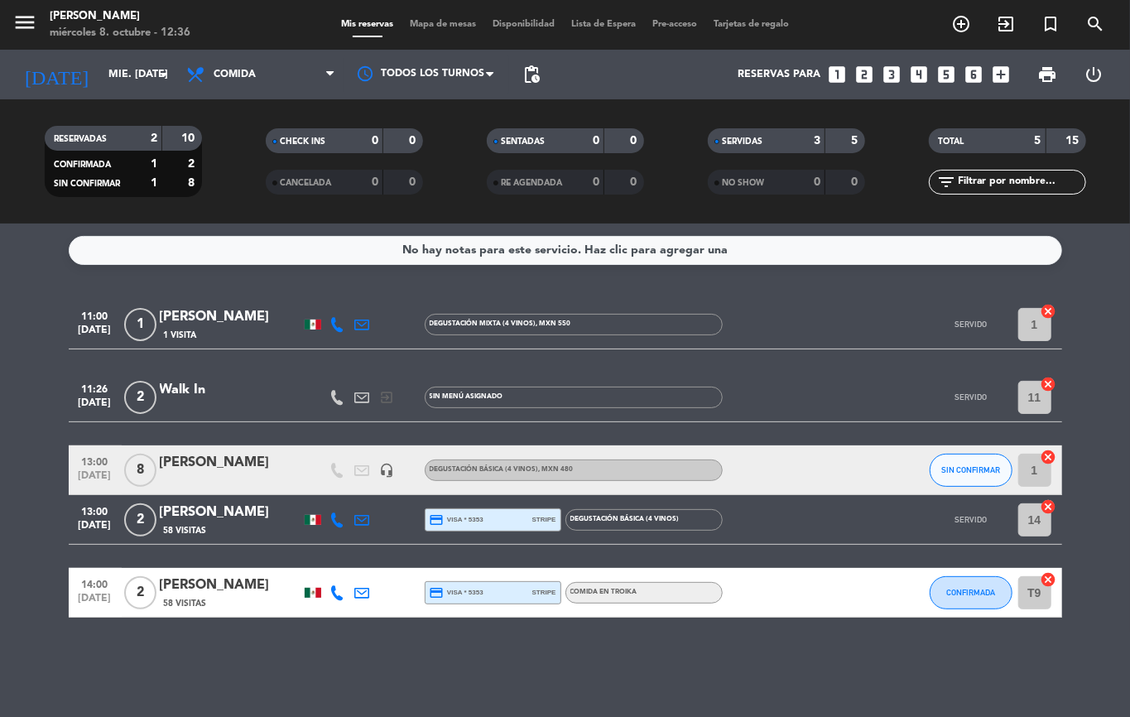
click at [0, 464] on bookings-row "11:00 [DATE] 1 [PERSON_NAME] 1 Visita Degustación Mixta (4 vinos) , MXN 550 SER…" at bounding box center [565, 459] width 1130 height 318
drag, startPoint x: 137, startPoint y: 680, endPoint x: 144, endPoint y: 671, distance: 11.3
click at [141, 676] on div "No hay notas para este servicio. Haz clic para agregar una 11:00 [DATE] 1 [PERS…" at bounding box center [565, 470] width 1130 height 493
click at [154, 677] on div "No hay notas para este servicio. Haz clic para agregar una 11:00 [DATE] 1 [PERS…" at bounding box center [565, 470] width 1130 height 493
click at [153, 676] on div "No hay notas para este servicio. Haz clic para agregar una 11:00 [DATE] 1 [PERS…" at bounding box center [565, 470] width 1130 height 493
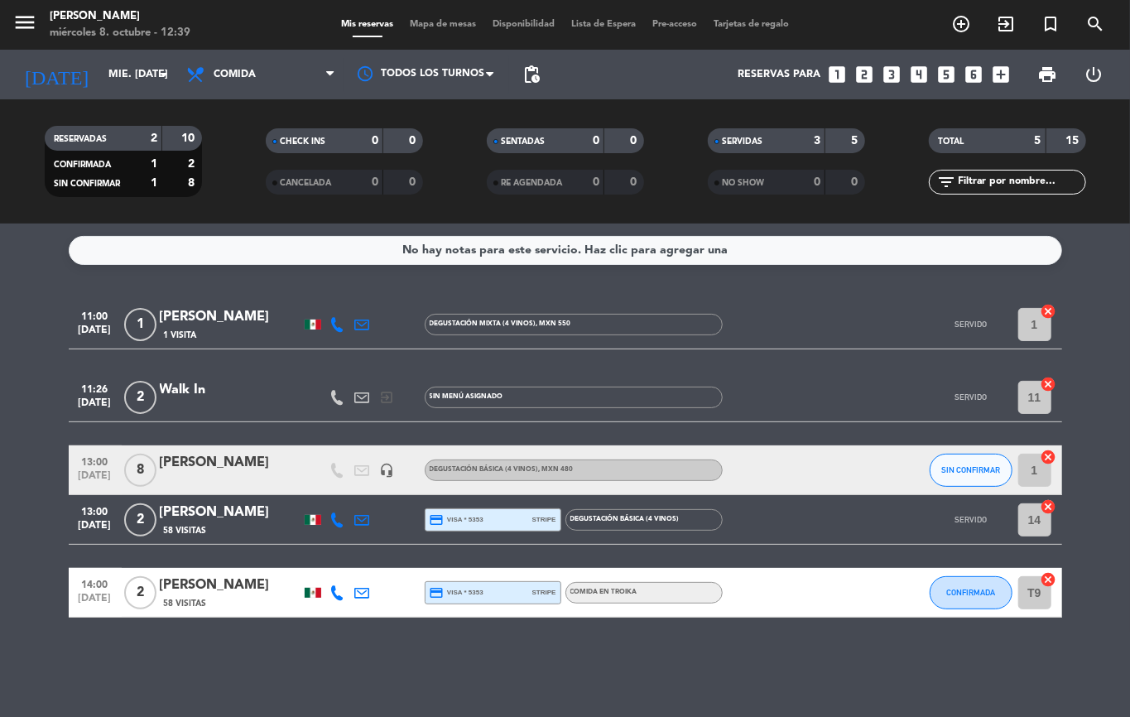
click at [153, 676] on div "No hay notas para este servicio. Haz clic para agregar una 11:00 [DATE] 1 [PERS…" at bounding box center [565, 470] width 1130 height 493
click at [10, 580] on bookings-row "11:00 [DATE] 1 [PERSON_NAME] 1 Visita Degustación Mixta (4 vinos) , MXN 550 SER…" at bounding box center [565, 459] width 1130 height 318
click at [10, 255] on service-notes "No hay notas para este servicio. Haz clic para agregar una" at bounding box center [565, 250] width 1130 height 29
click at [498, 689] on div "No hay notas para este servicio. Haz clic para agregar una 11:00 [DATE] 1 [PERS…" at bounding box center [565, 470] width 1130 height 493
drag, startPoint x: 1101, startPoint y: 131, endPoint x: 1129, endPoint y: 98, distance: 43.5
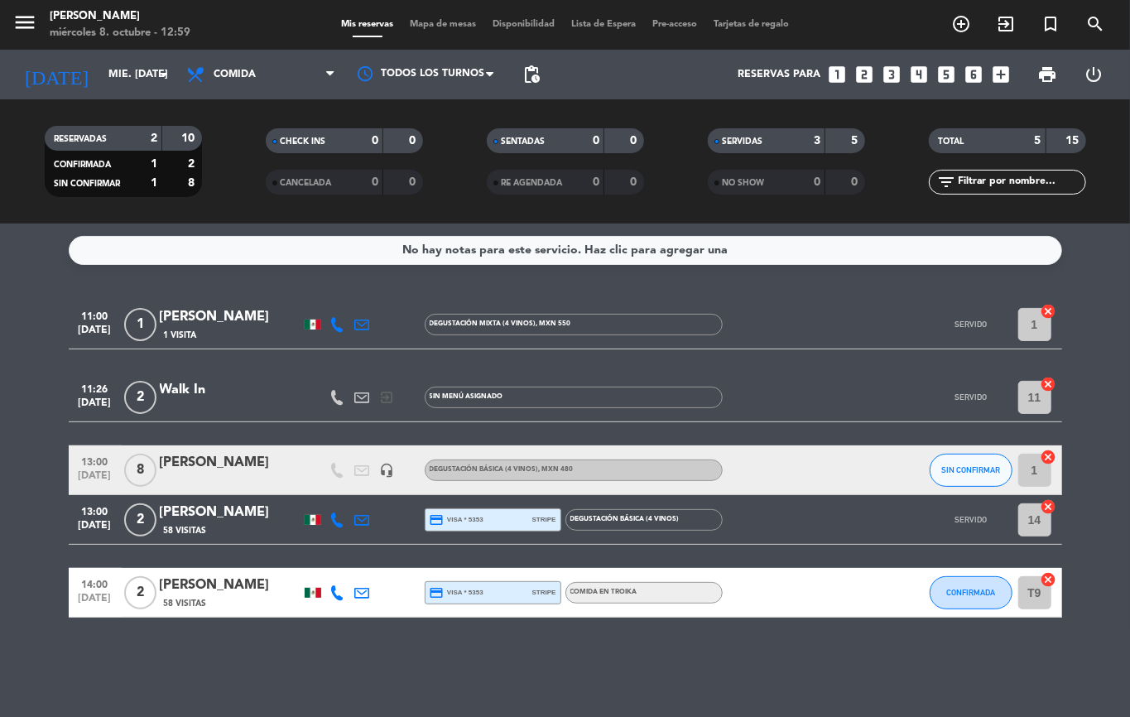
click at [1114, 124] on div "TOTAL 5 15 filter_list" at bounding box center [1007, 161] width 221 height 91
click at [1129, 98] on div "[DATE] mié. [DATE] arrow_drop_down Todos los servicios Comida Cena Comida Todos…" at bounding box center [565, 75] width 1130 height 50
